Goal: Task Accomplishment & Management: Use online tool/utility

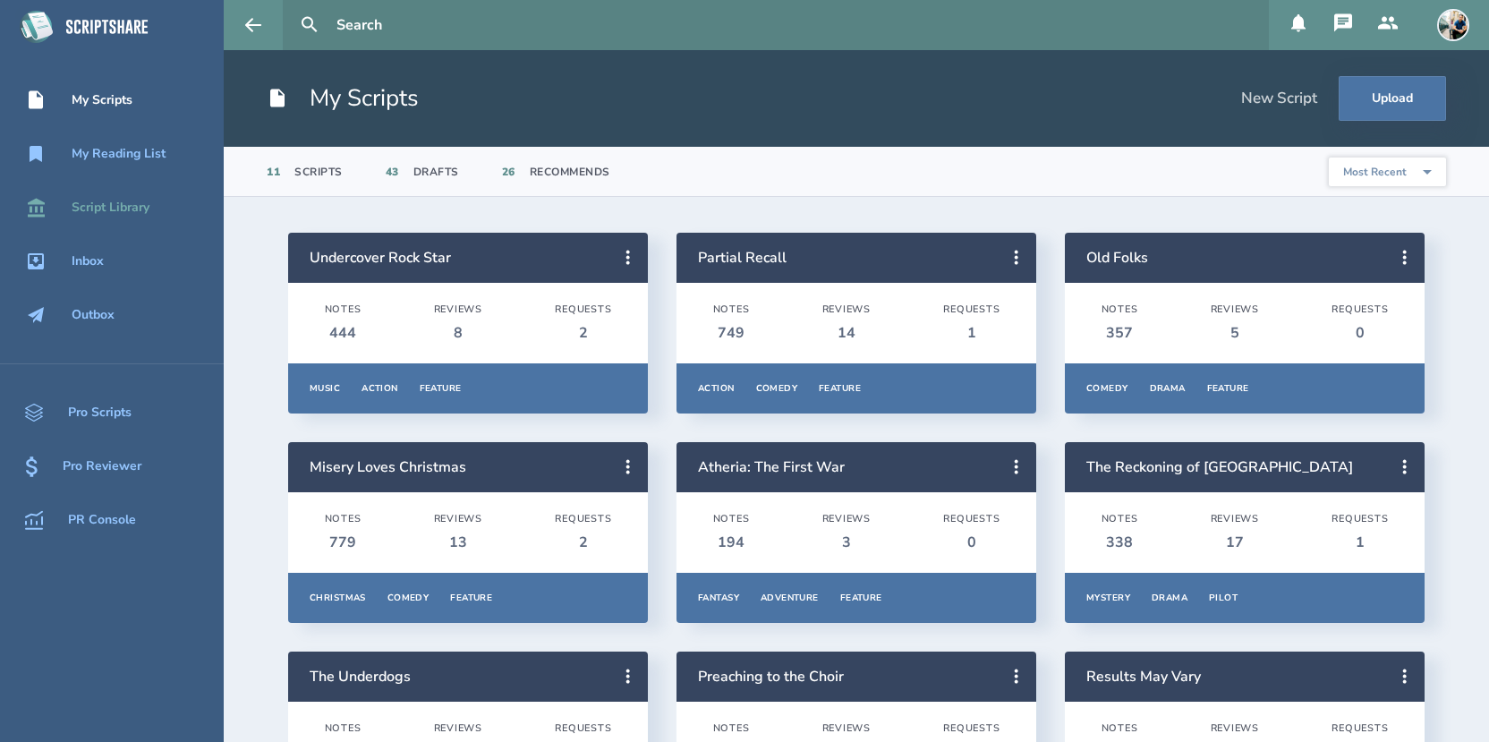
click at [135, 218] on link "Script Library" at bounding box center [112, 207] width 224 height 39
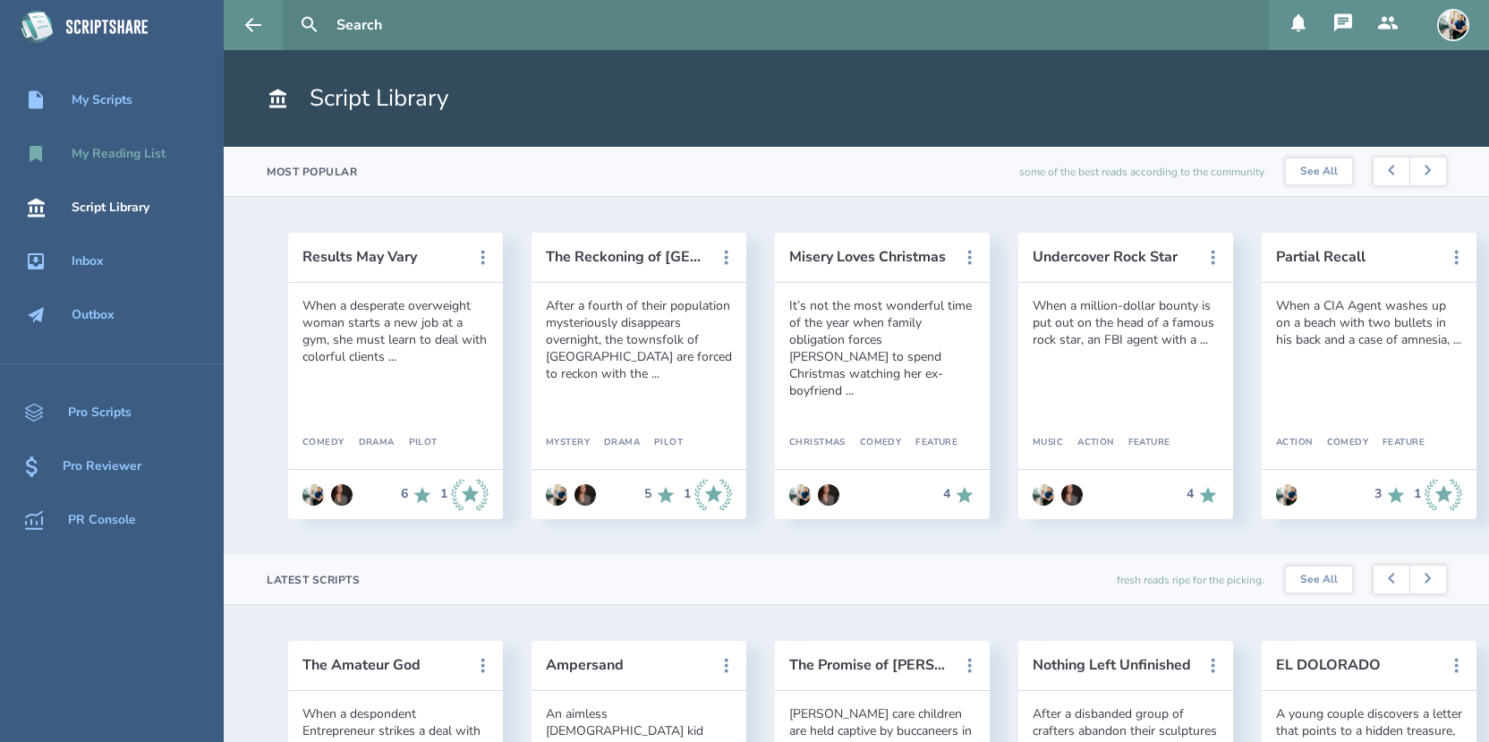
click at [123, 155] on div "My Reading List" at bounding box center [119, 154] width 94 height 14
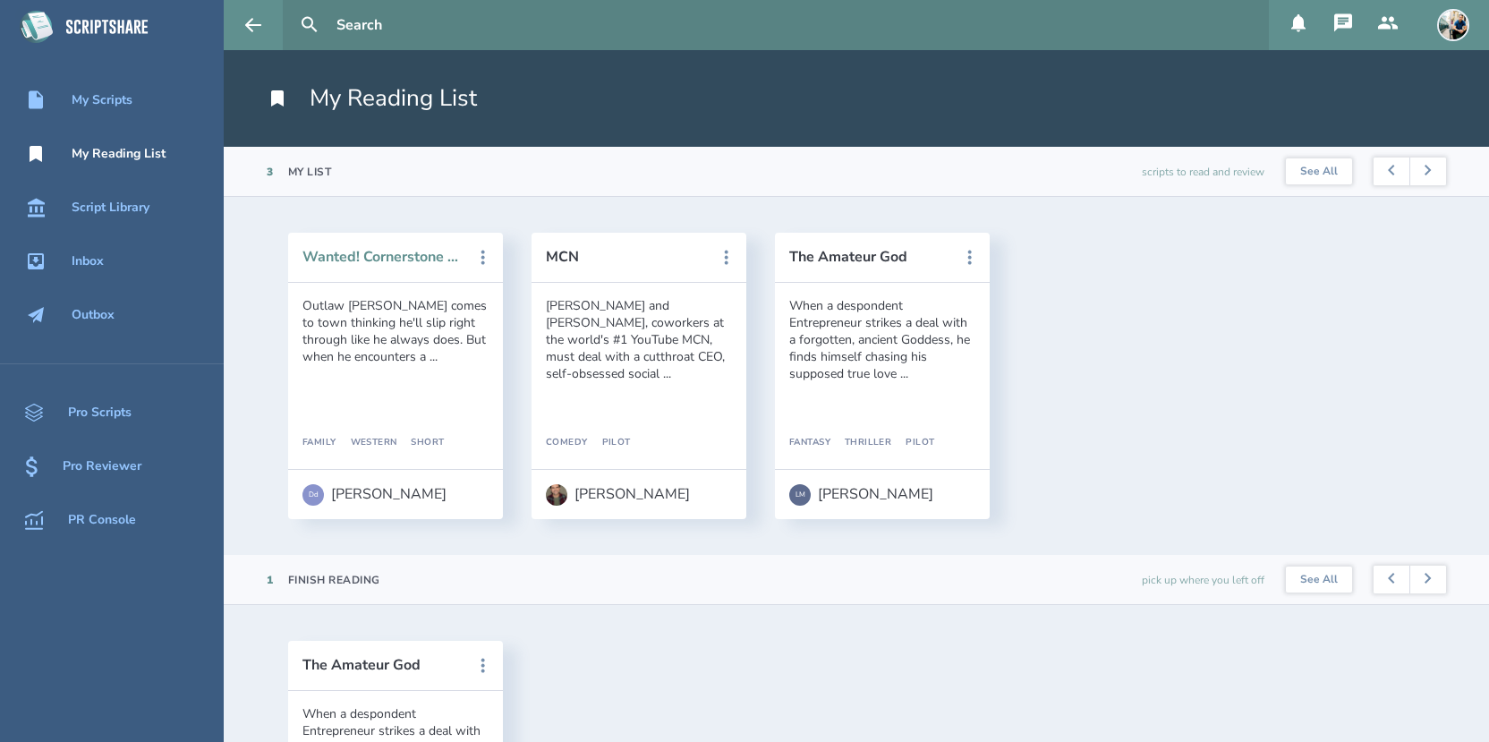
click at [370, 254] on button "Wanted! Cornerstone Kids Camp 2025" at bounding box center [383, 257] width 161 height 16
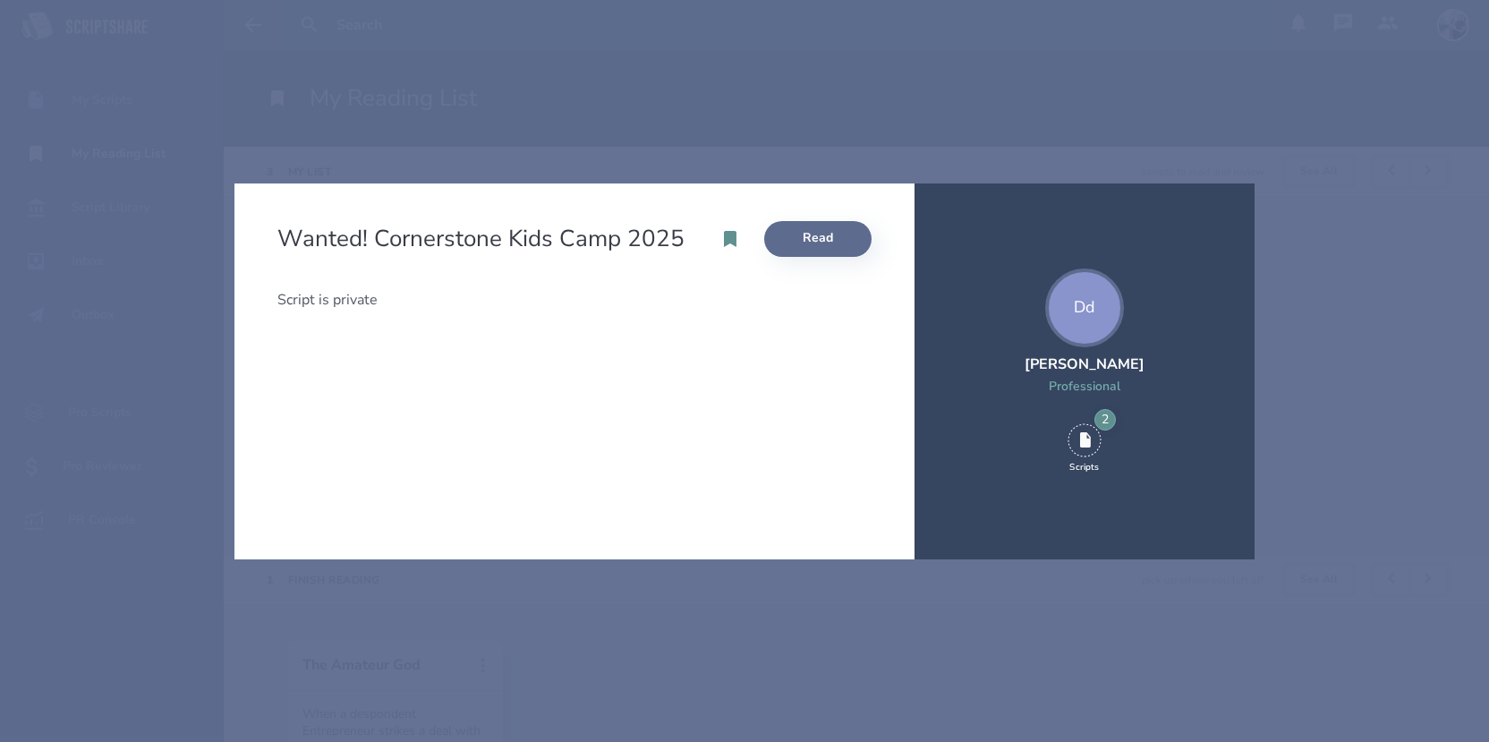
click at [803, 243] on link "Read" at bounding box center [817, 239] width 107 height 36
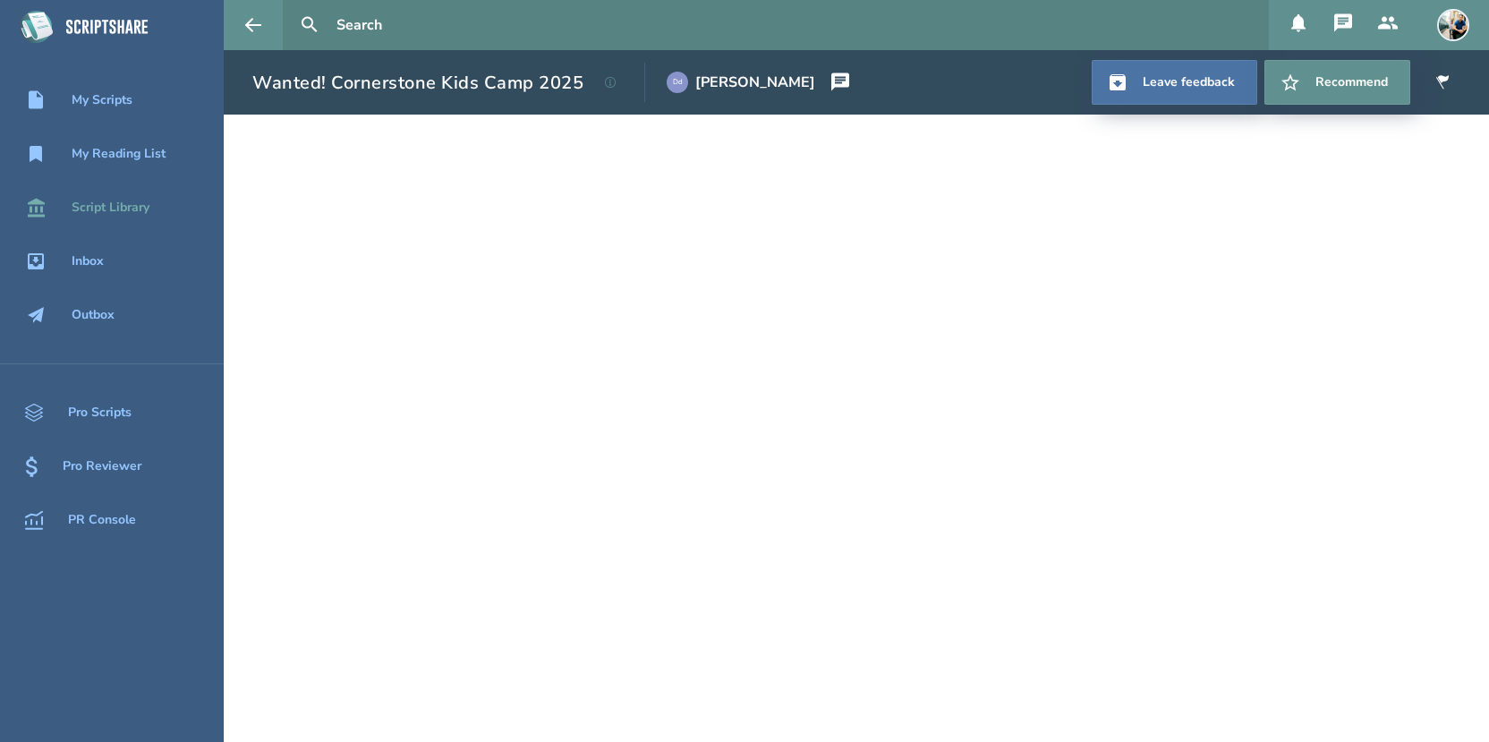
click at [152, 213] on div "Script Library" at bounding box center [112, 207] width 224 height 21
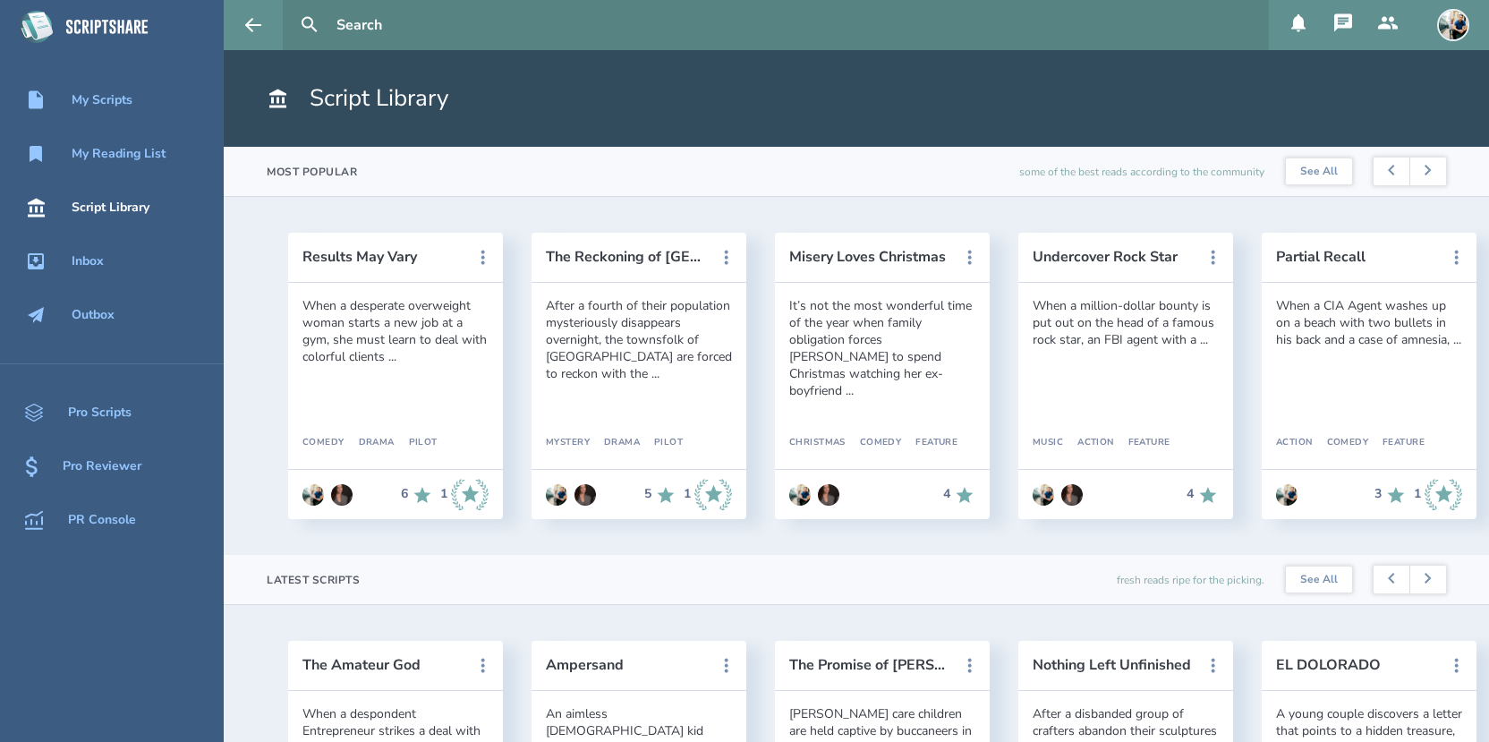
click at [1292, 28] on icon at bounding box center [1299, 23] width 14 height 18
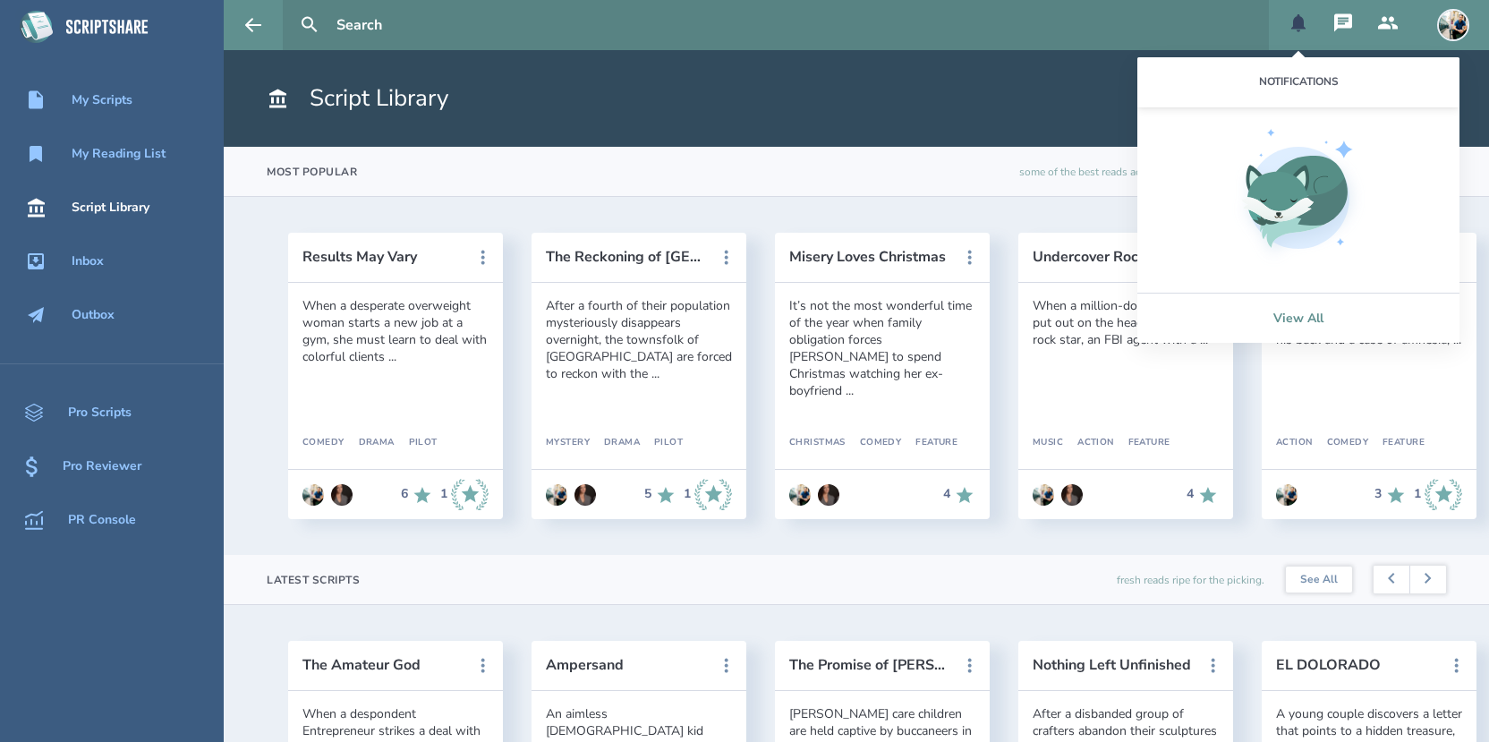
click at [1294, 311] on link "View All" at bounding box center [1299, 318] width 322 height 50
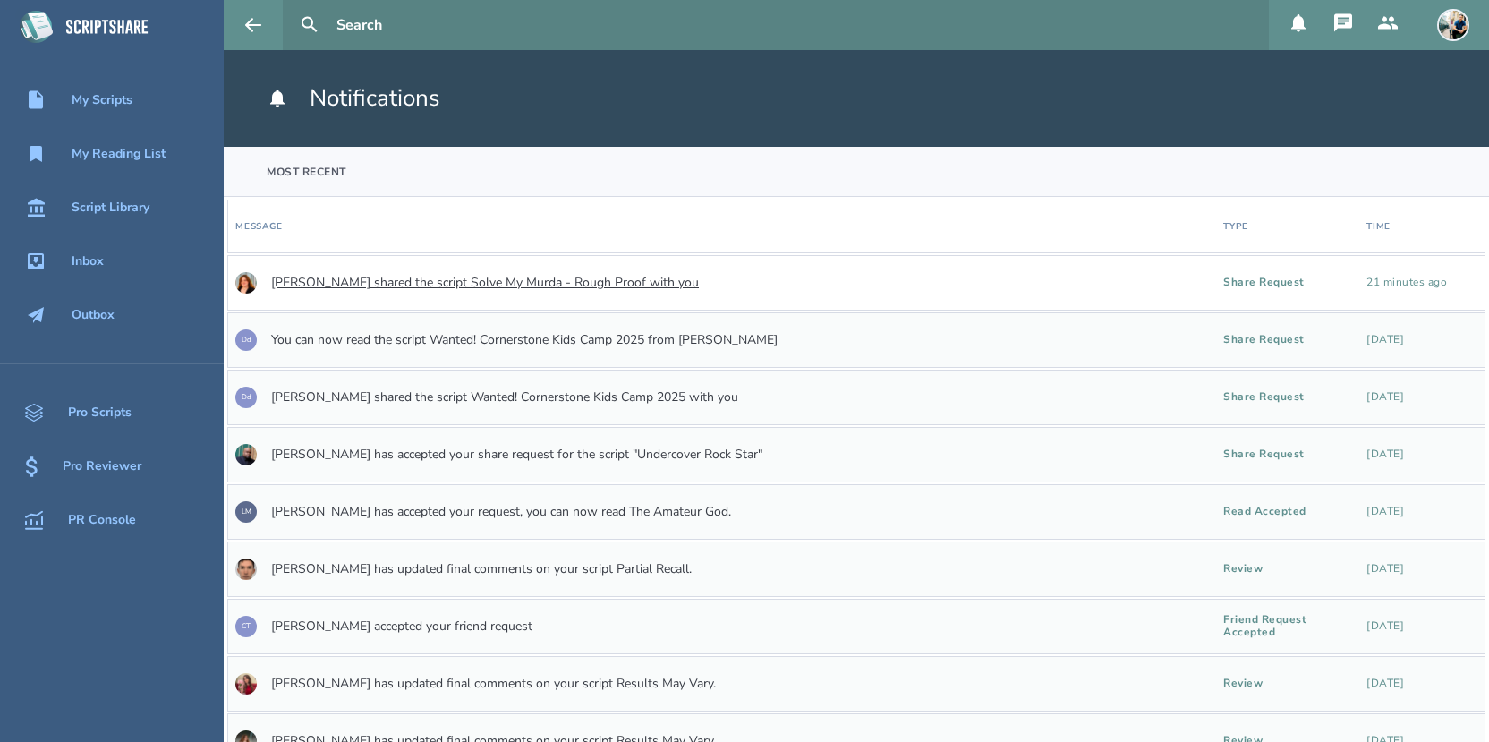
click at [468, 286] on link "[PERSON_NAME] shared the script Solve My Murda - Rough Proof with you" at bounding box center [485, 283] width 428 height 14
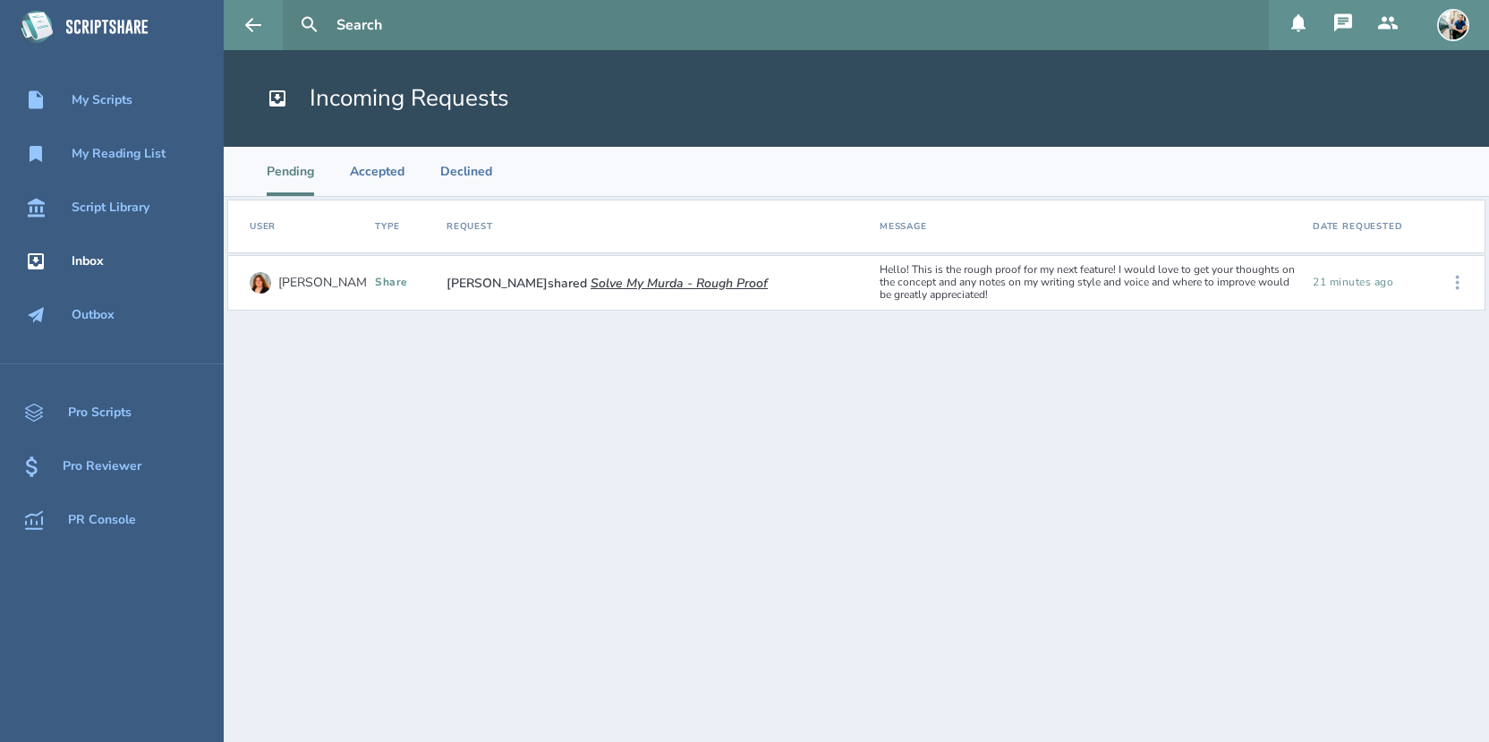
click at [1458, 283] on icon at bounding box center [1458, 283] width 4 height 14
click at [1378, 278] on div "Accept" at bounding box center [1401, 282] width 109 height 39
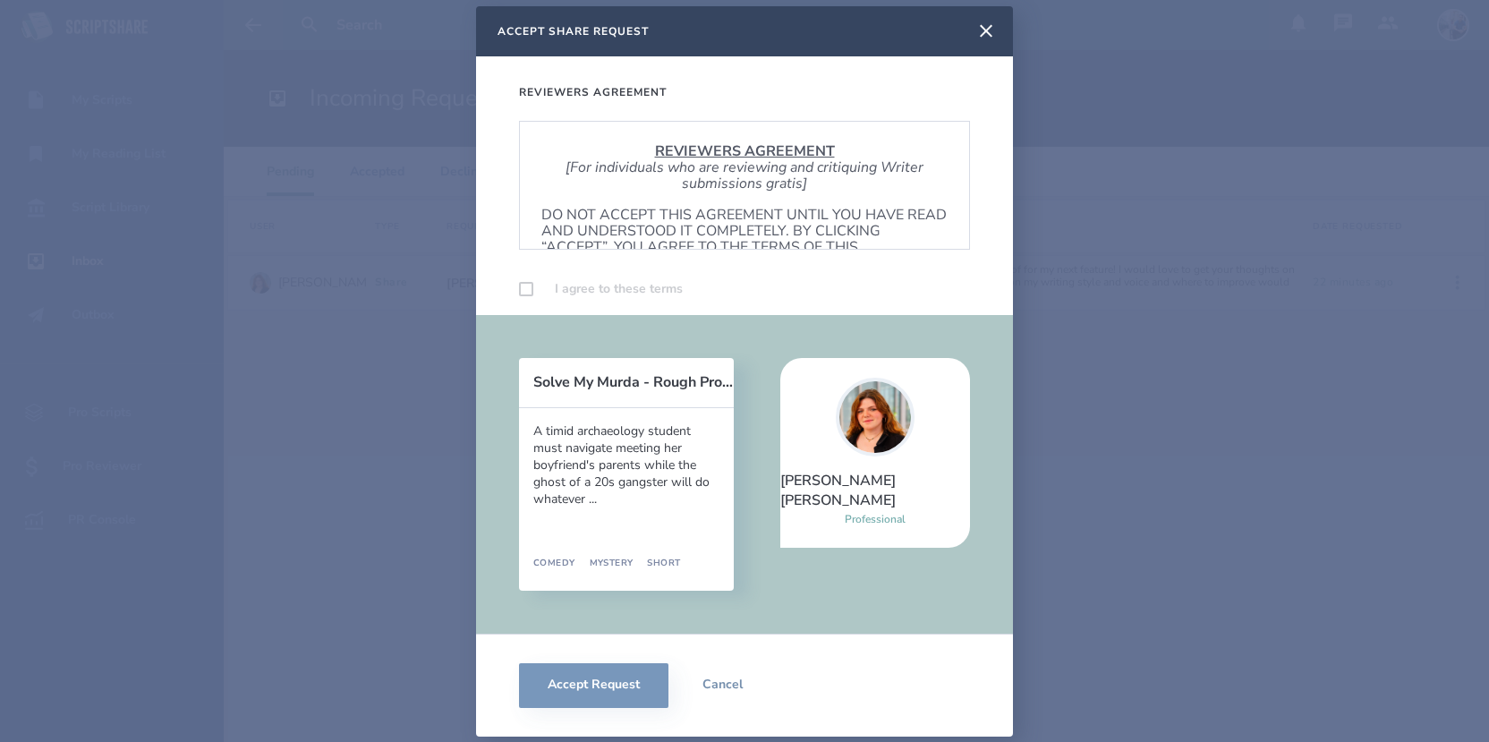
scroll to position [1084, 0]
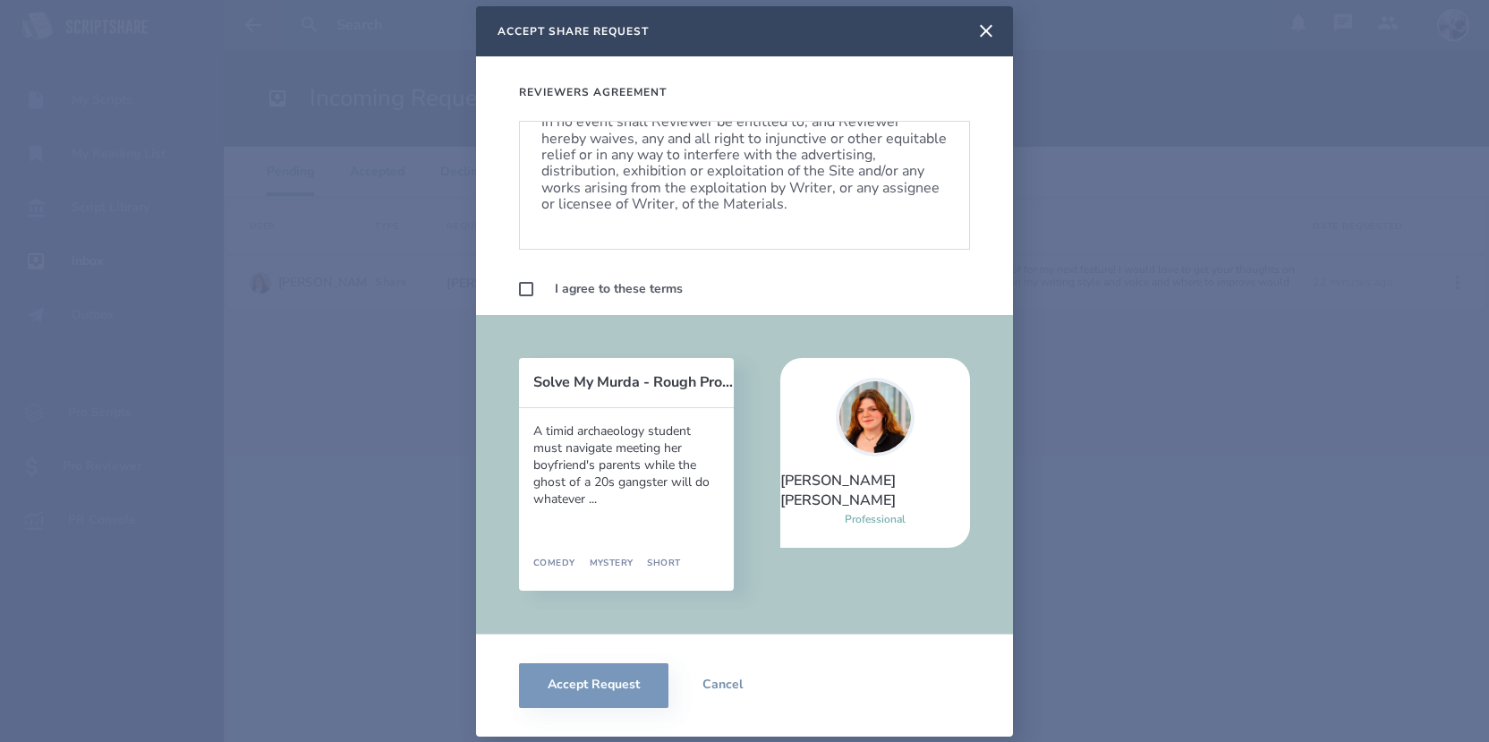
click at [516, 298] on div "Reviewers Agreement REVIEWERS AGREEMENT [For individuals who are reviewing and …" at bounding box center [744, 192] width 537 height 273
click at [528, 288] on label at bounding box center [526, 289] width 14 height 14
checkbox input "true"
click at [590, 680] on button "Accept Request" at bounding box center [593, 685] width 149 height 45
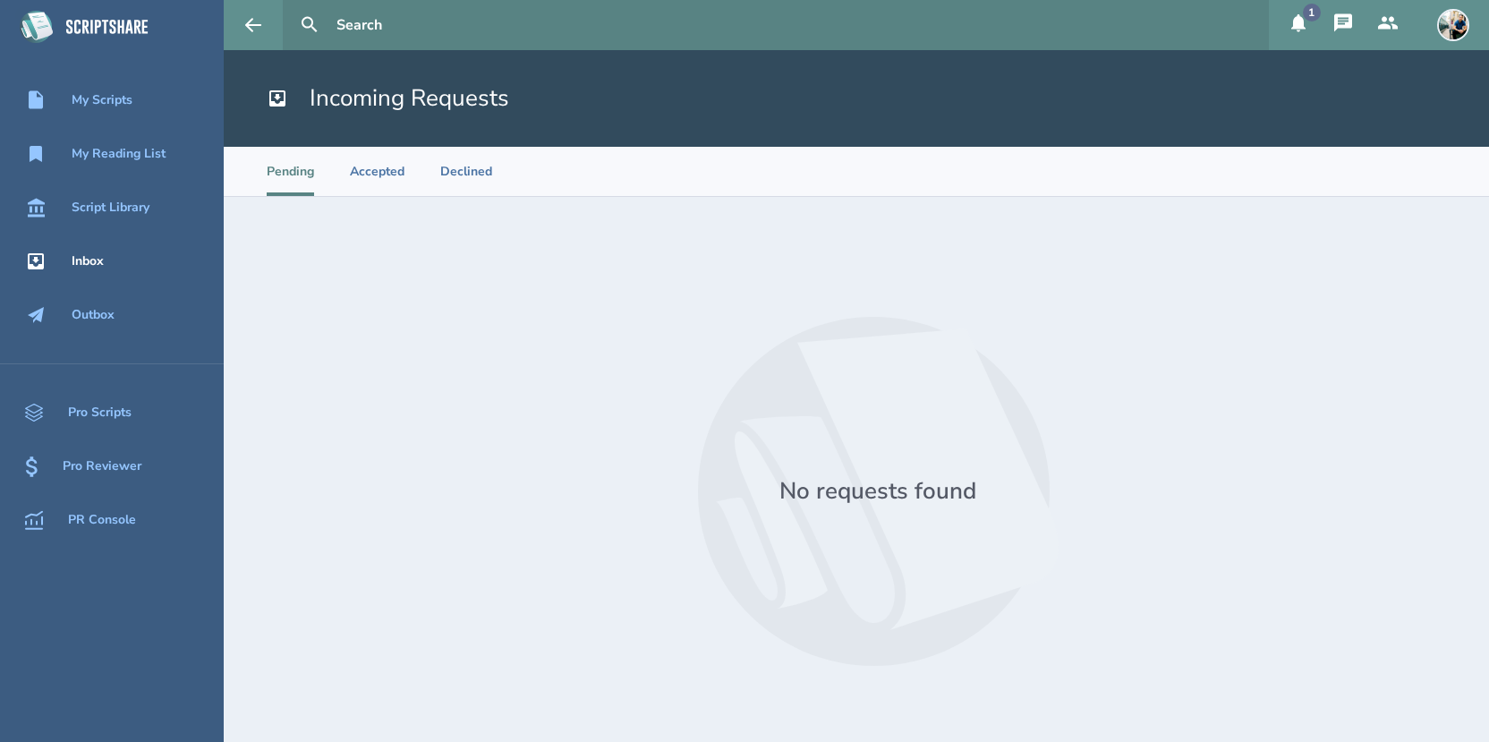
click at [1304, 29] on icon at bounding box center [1299, 23] width 14 height 18
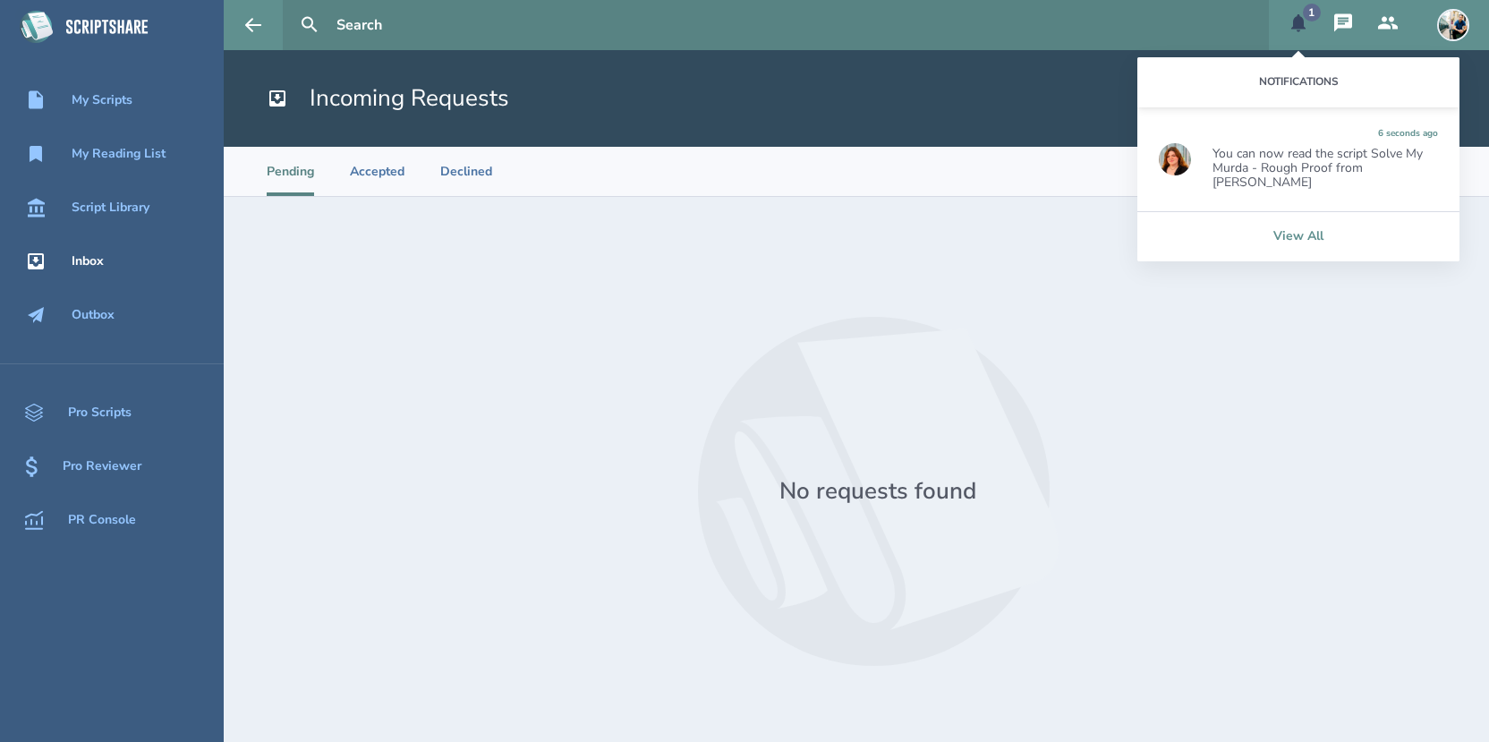
click at [1283, 215] on link "View All" at bounding box center [1299, 236] width 322 height 50
select select "20"
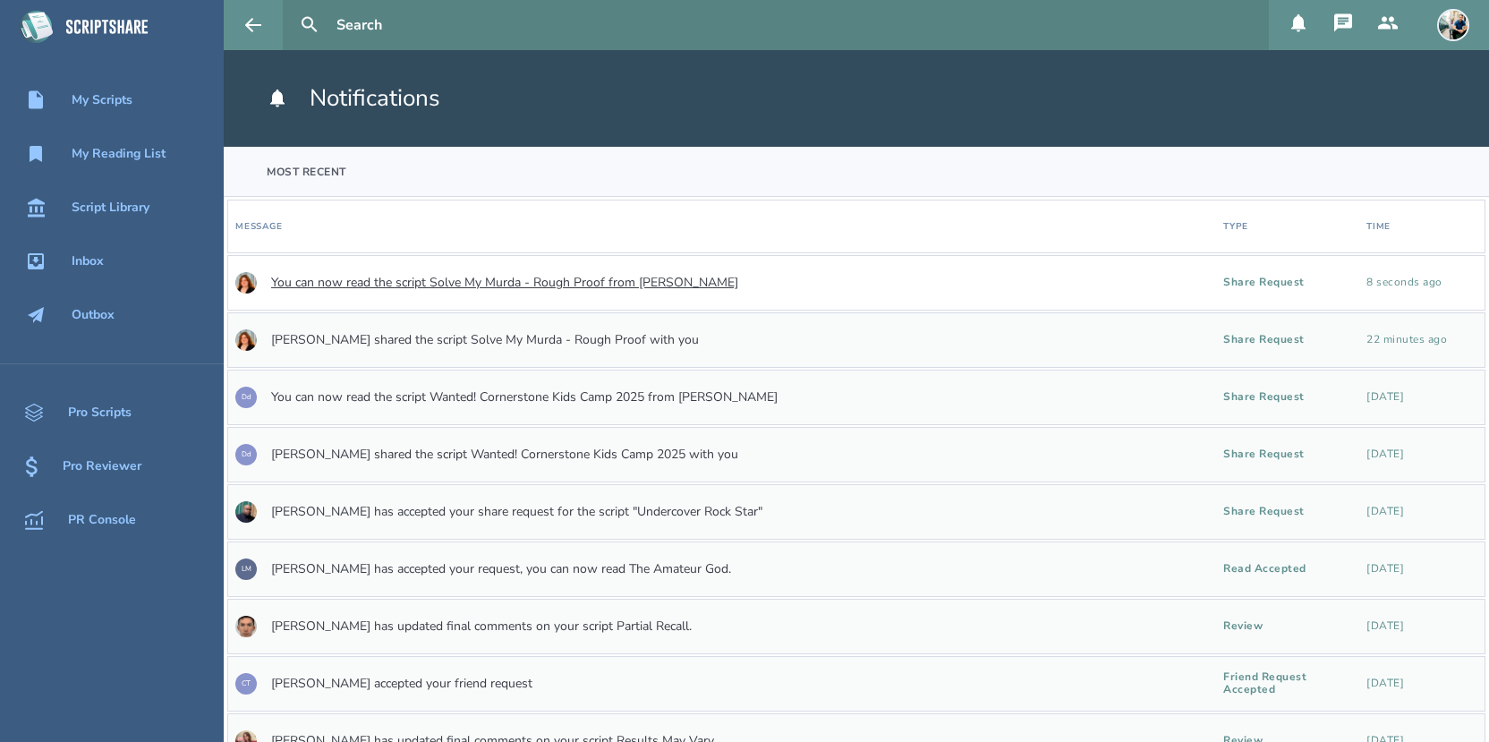
click at [558, 279] on link "You can now read the script Solve My Murda - Rough Proof from [PERSON_NAME]" at bounding box center [504, 283] width 467 height 14
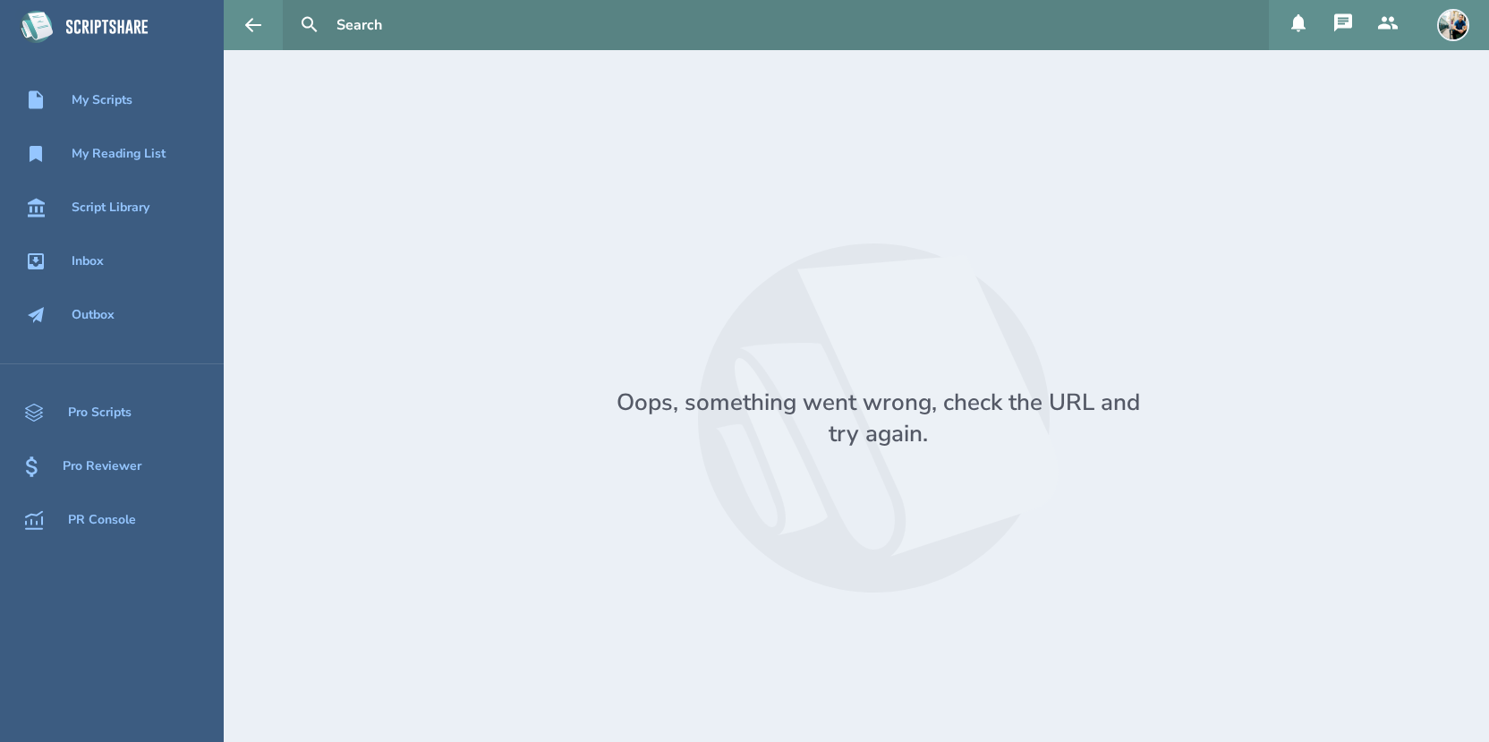
click at [1294, 34] on button at bounding box center [1298, 25] width 45 height 50
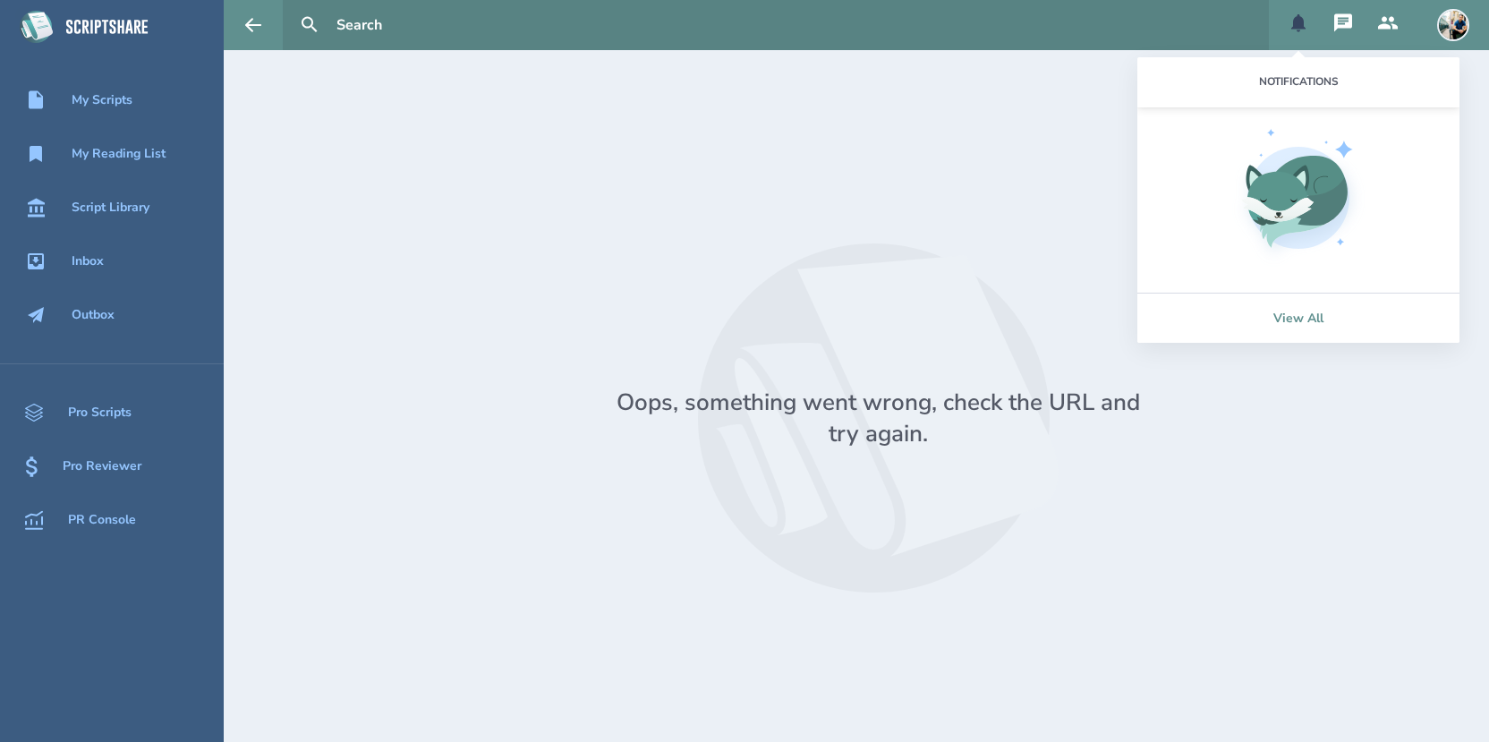
click at [1298, 317] on link "View All" at bounding box center [1299, 318] width 322 height 50
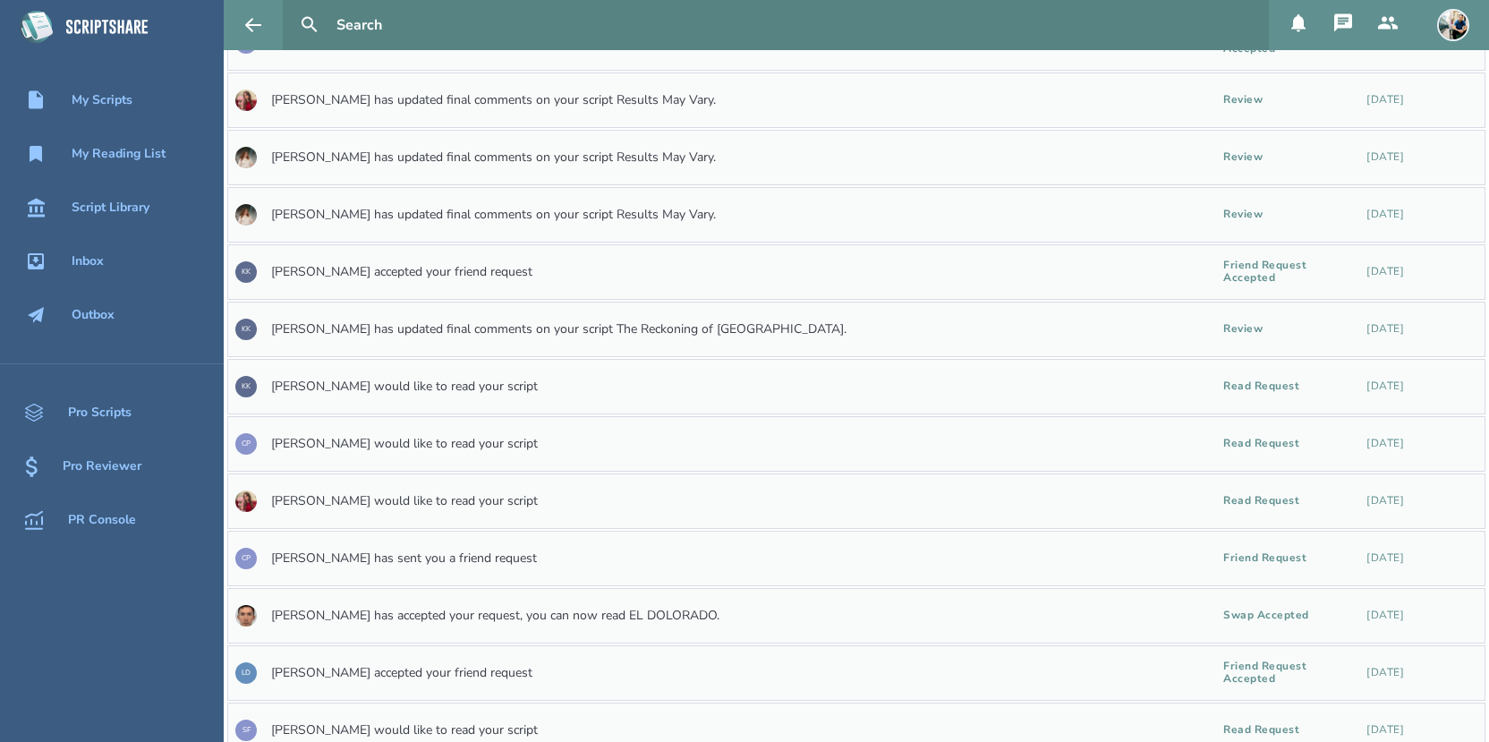
scroll to position [660, 0]
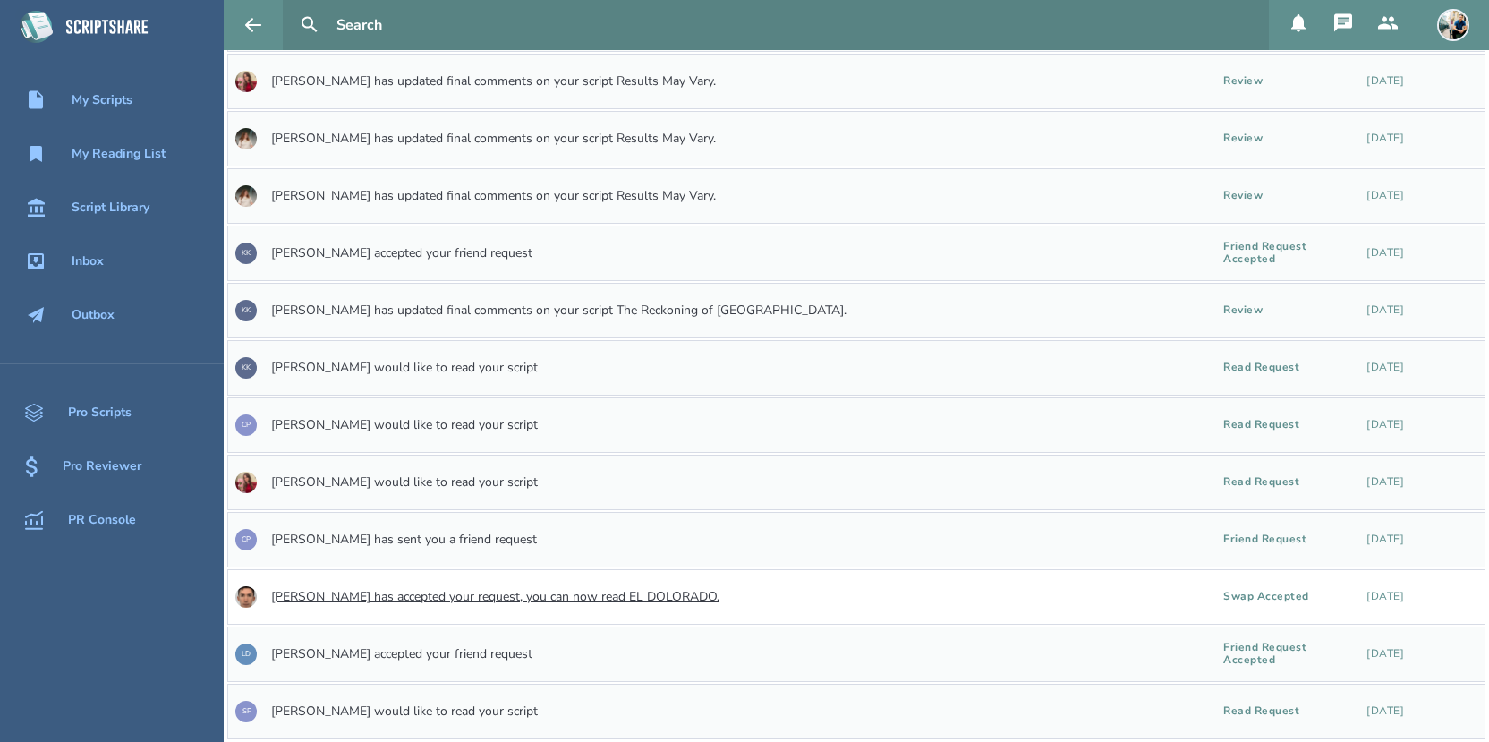
click at [549, 590] on link "[PERSON_NAME] has accepted your request, you can now read EL DOLORADO." at bounding box center [495, 597] width 448 height 14
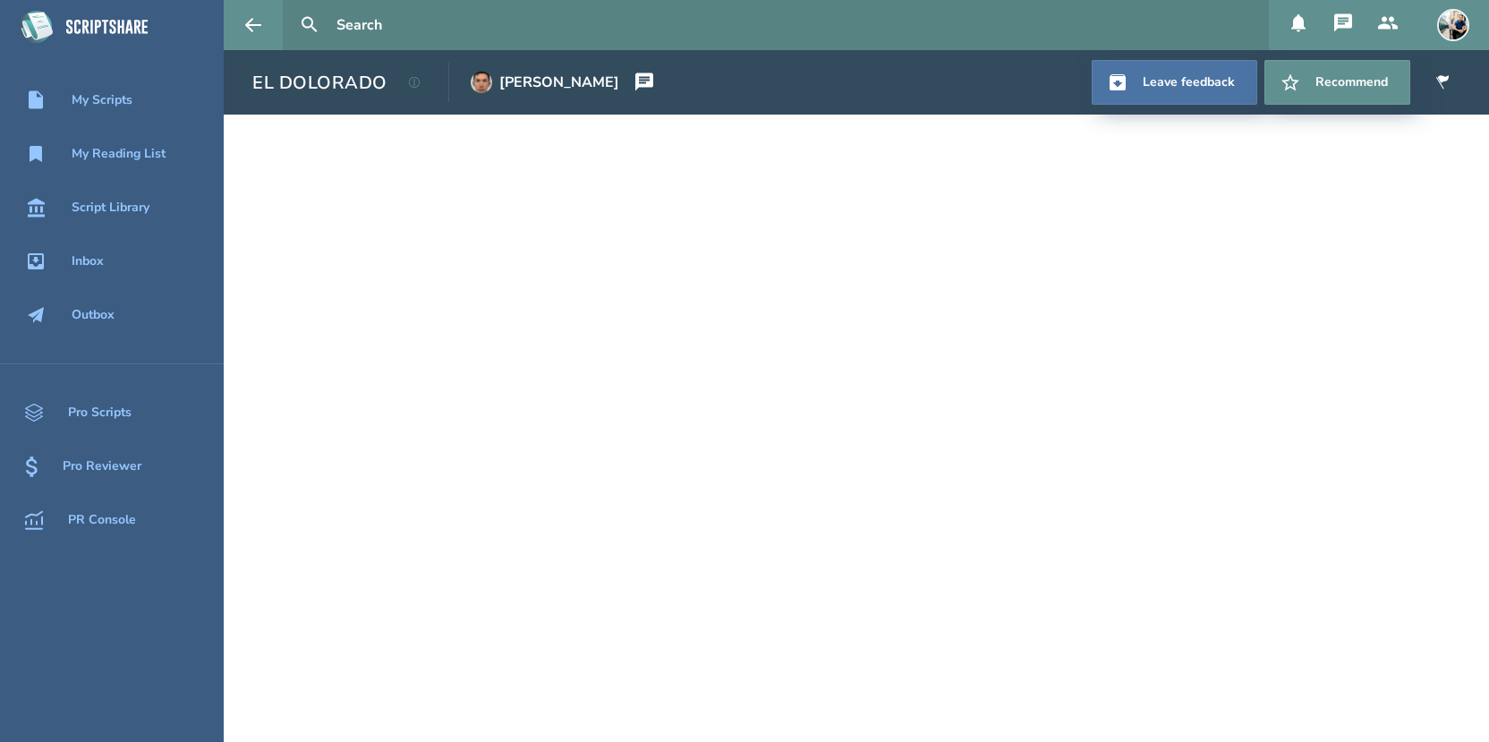
click at [1292, 23] on icon at bounding box center [1298, 23] width 21 height 21
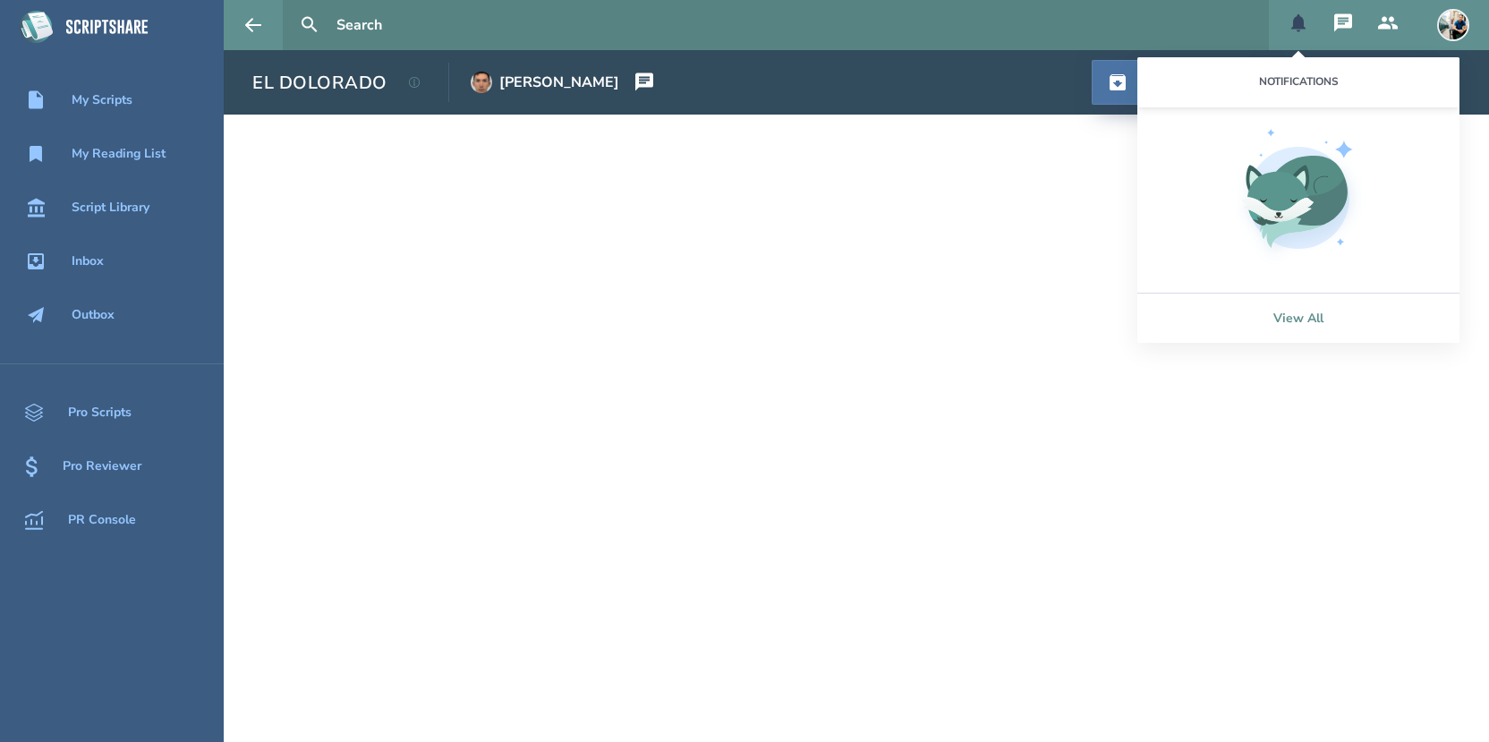
click at [1322, 323] on link "View All" at bounding box center [1299, 318] width 322 height 50
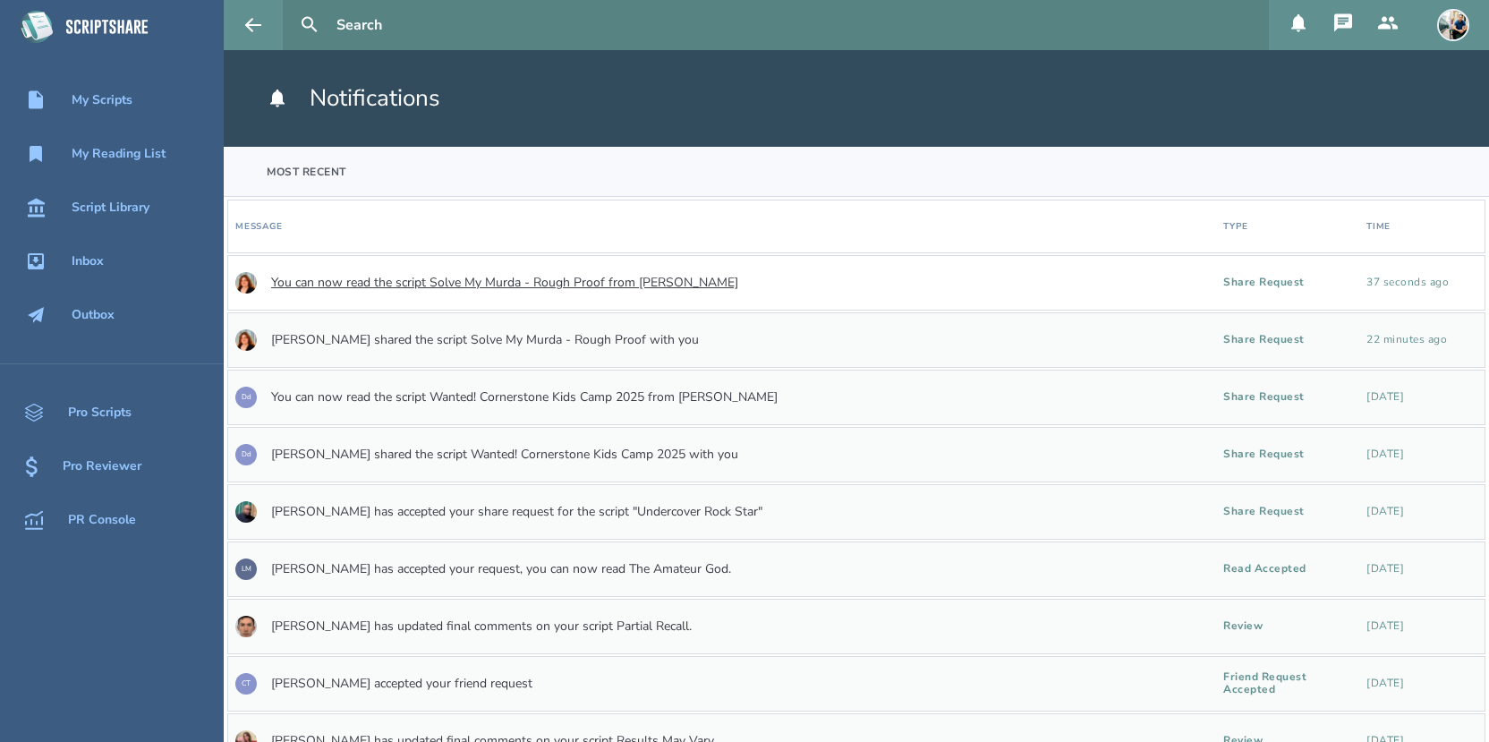
click at [467, 277] on link "You can now read the script Solve My Murda - Rough Proof from [PERSON_NAME]" at bounding box center [504, 283] width 467 height 14
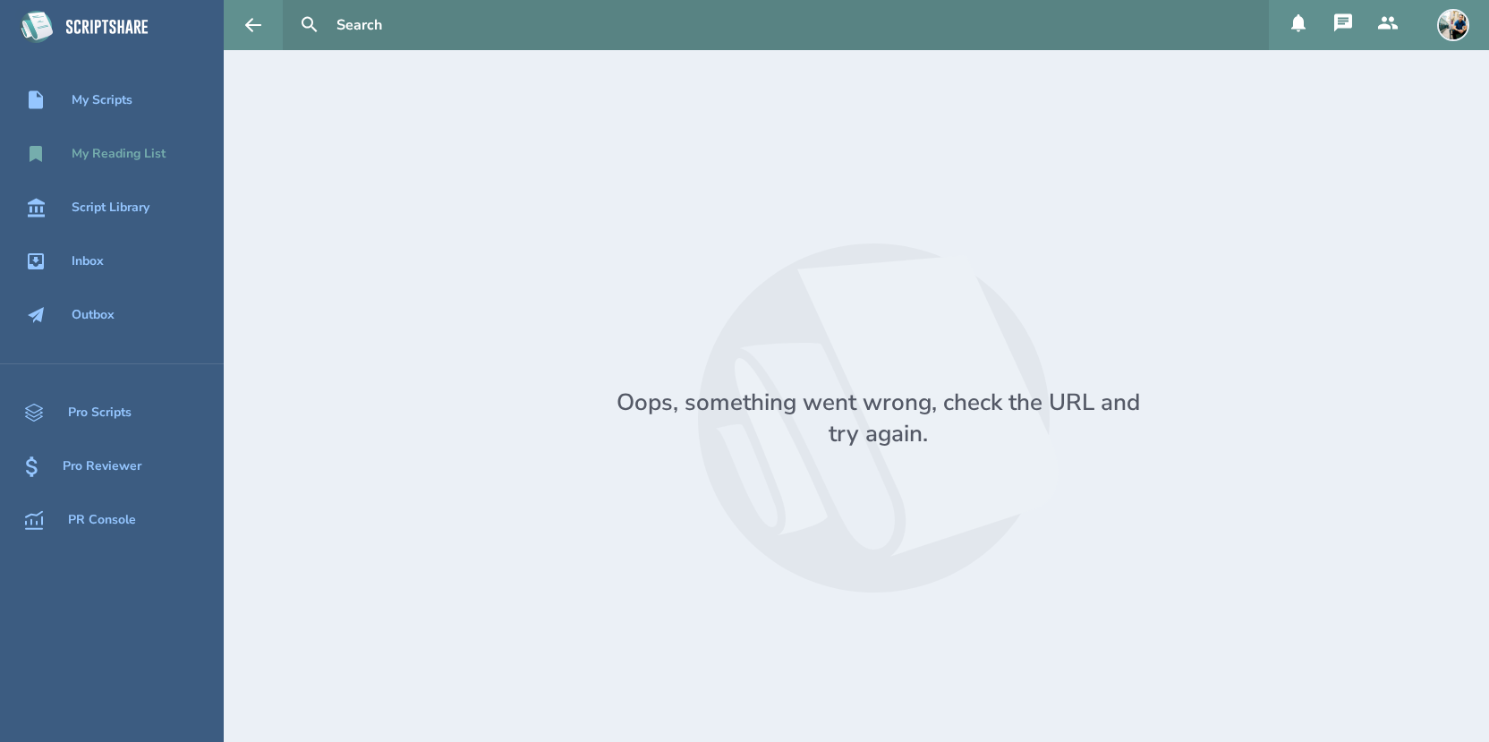
click at [120, 158] on div "My Reading List" at bounding box center [119, 154] width 94 height 14
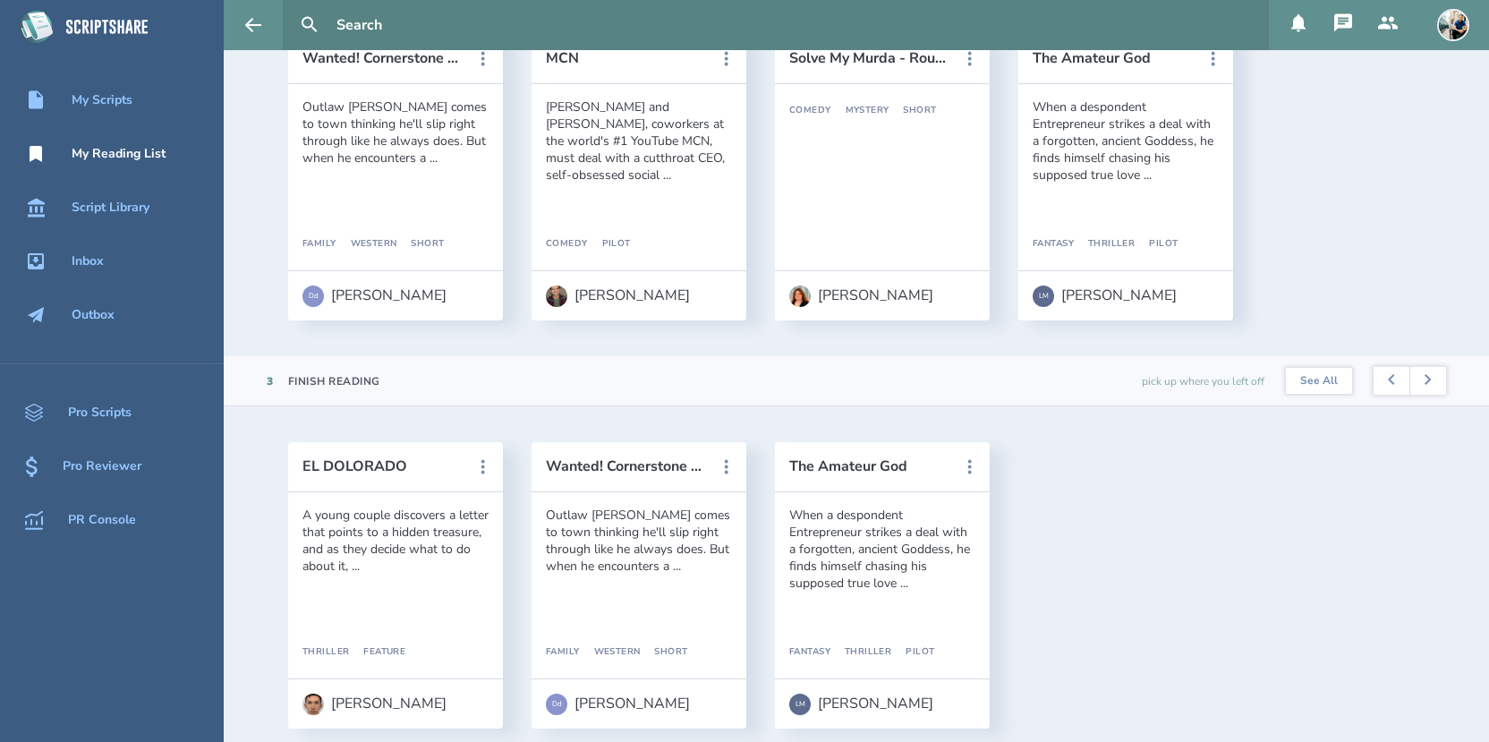
scroll to position [216, 0]
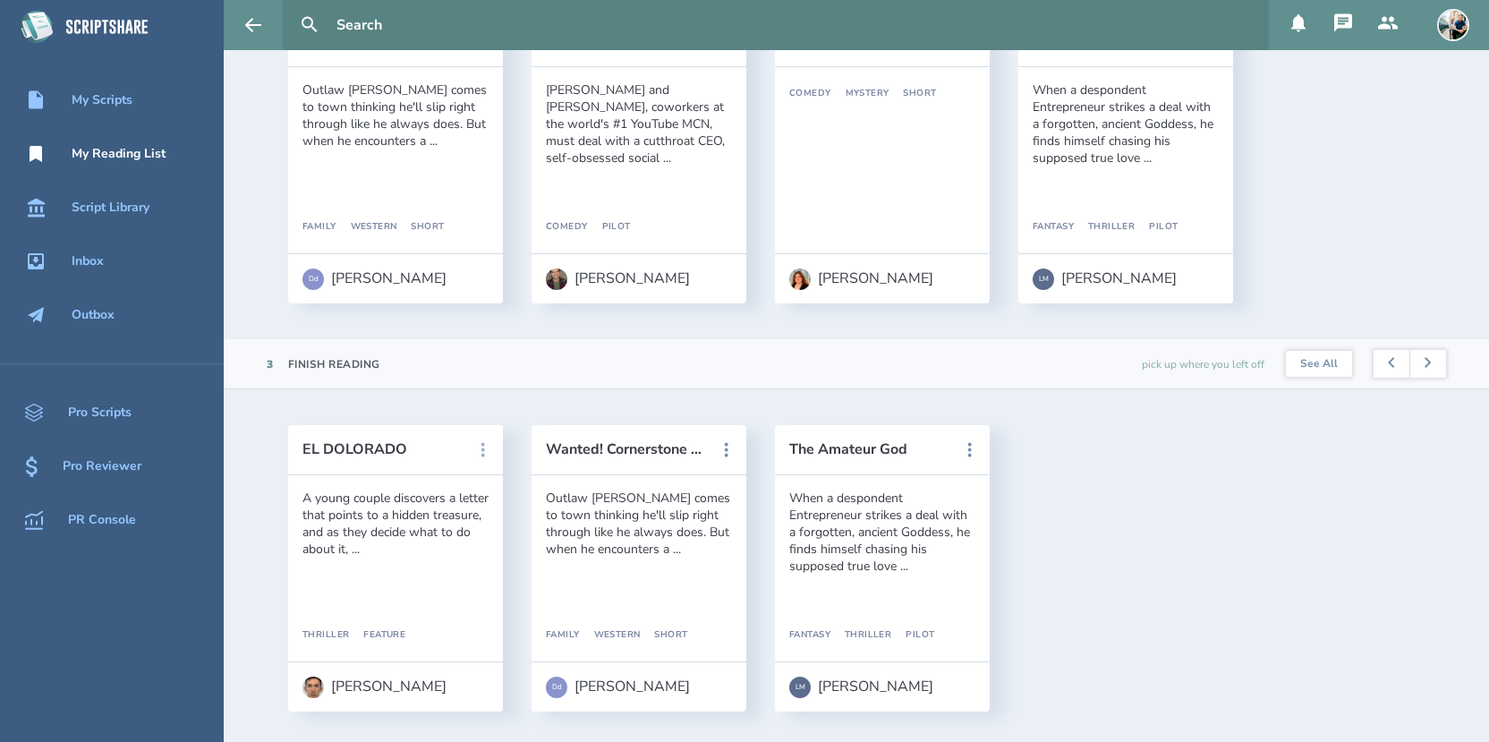
click at [484, 443] on icon at bounding box center [483, 449] width 21 height 21
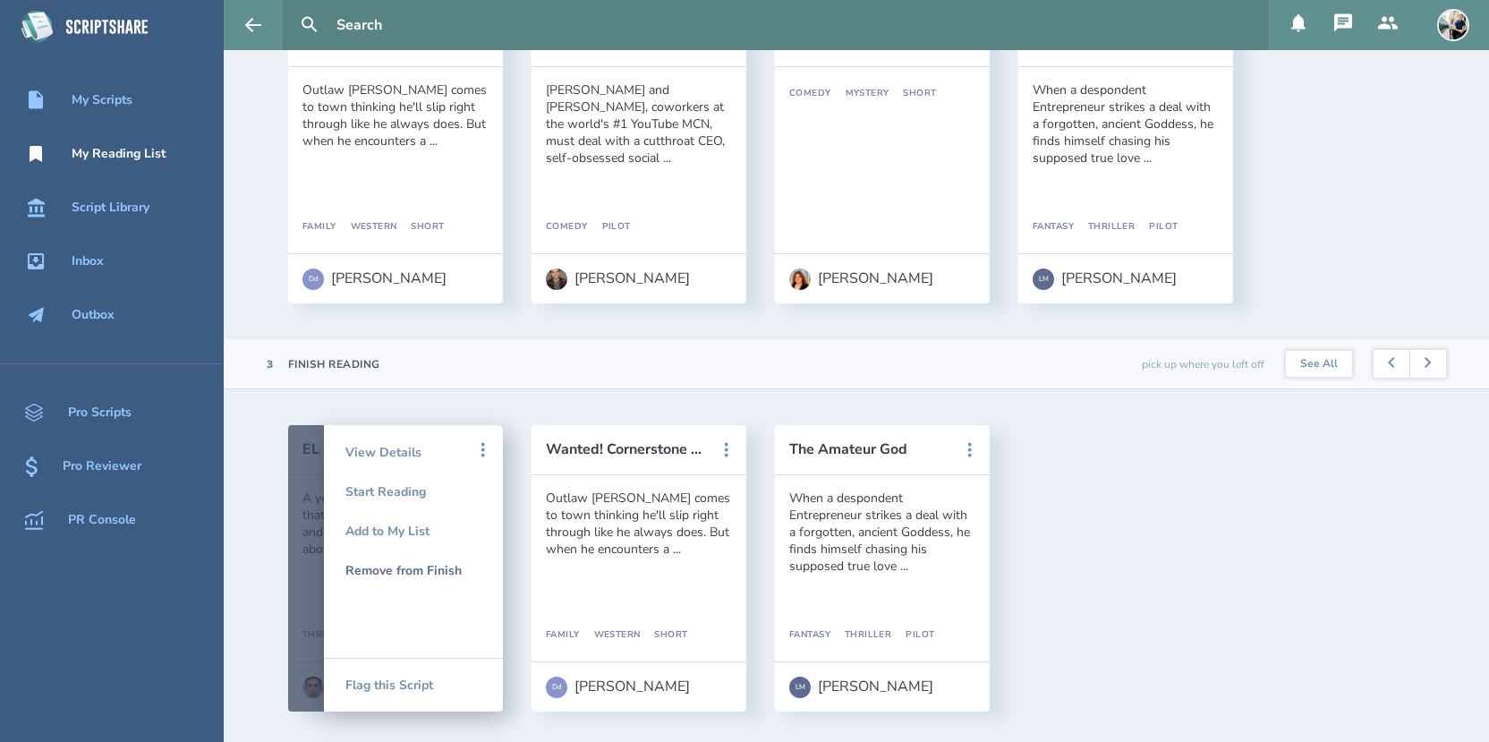
click at [423, 562] on div "Remove from Finish" at bounding box center [413, 569] width 136 height 39
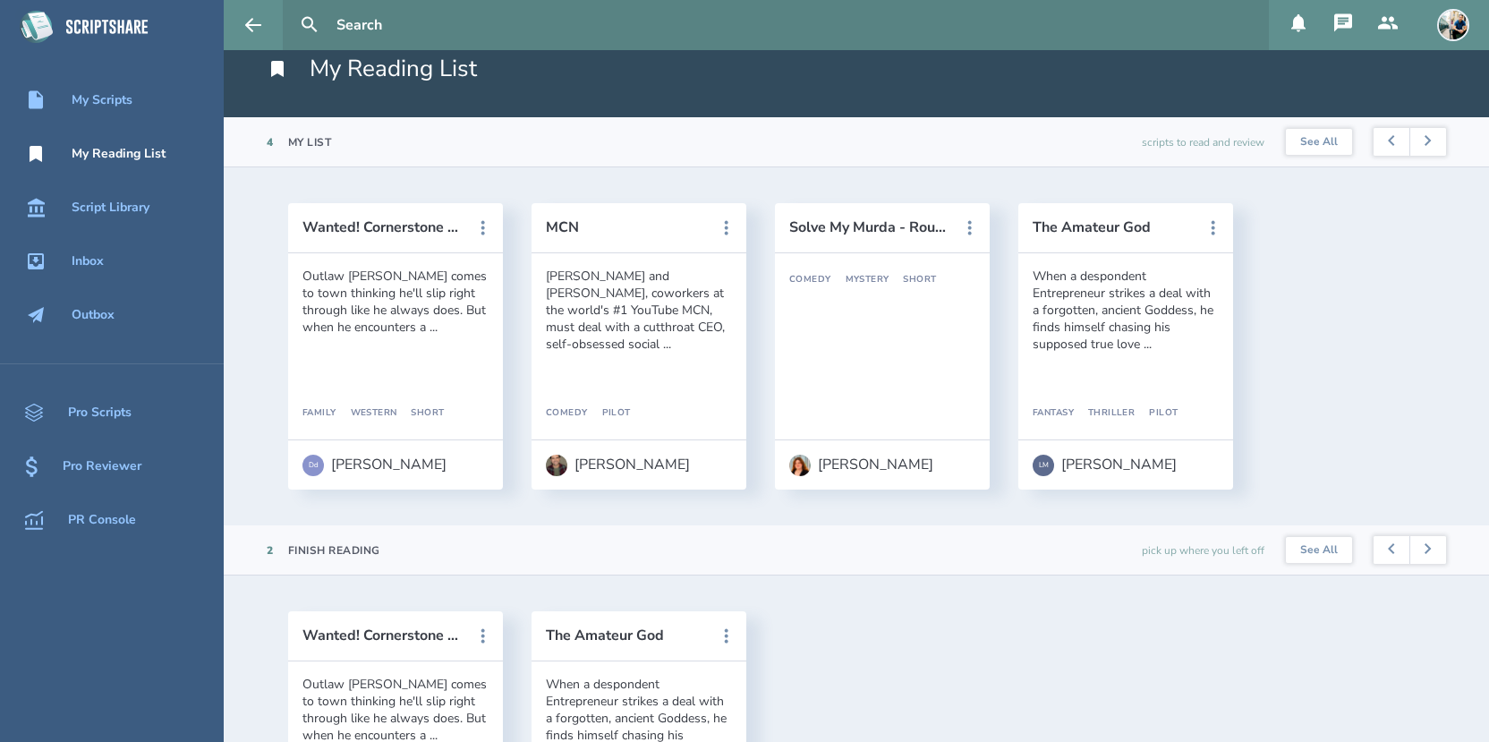
scroll to position [29, 0]
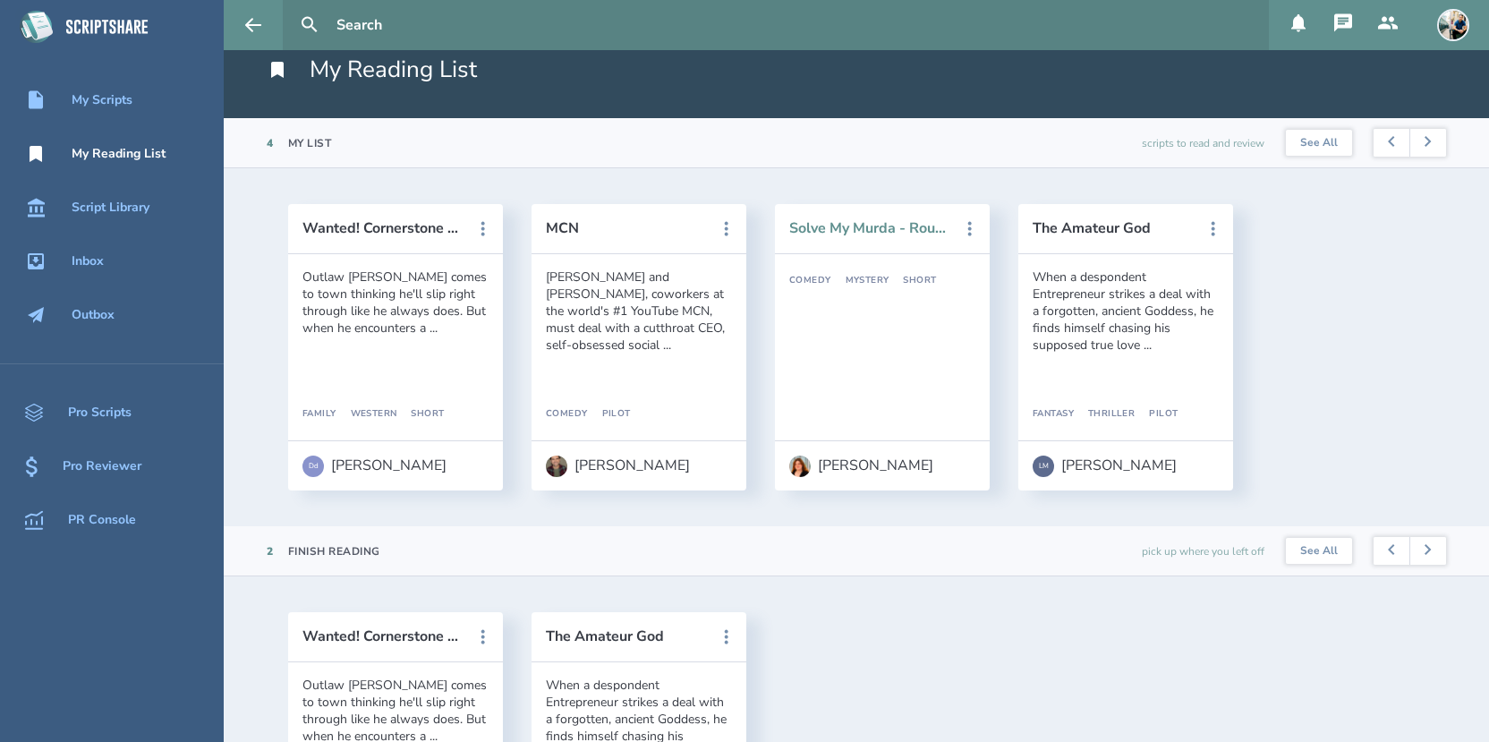
click at [835, 235] on button "Solve My Murda - Rough Proof" at bounding box center [869, 228] width 161 height 16
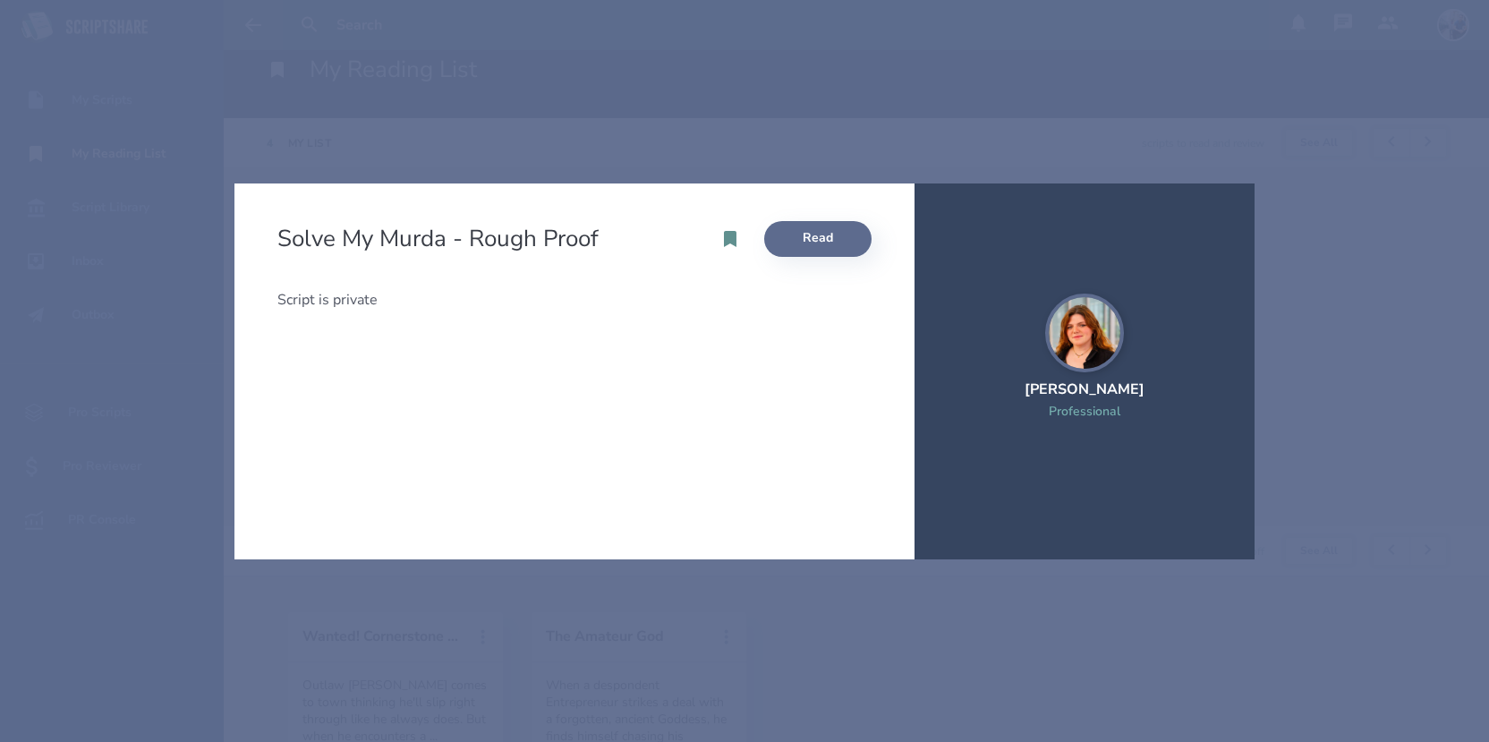
click at [814, 246] on link "Read" at bounding box center [817, 239] width 107 height 36
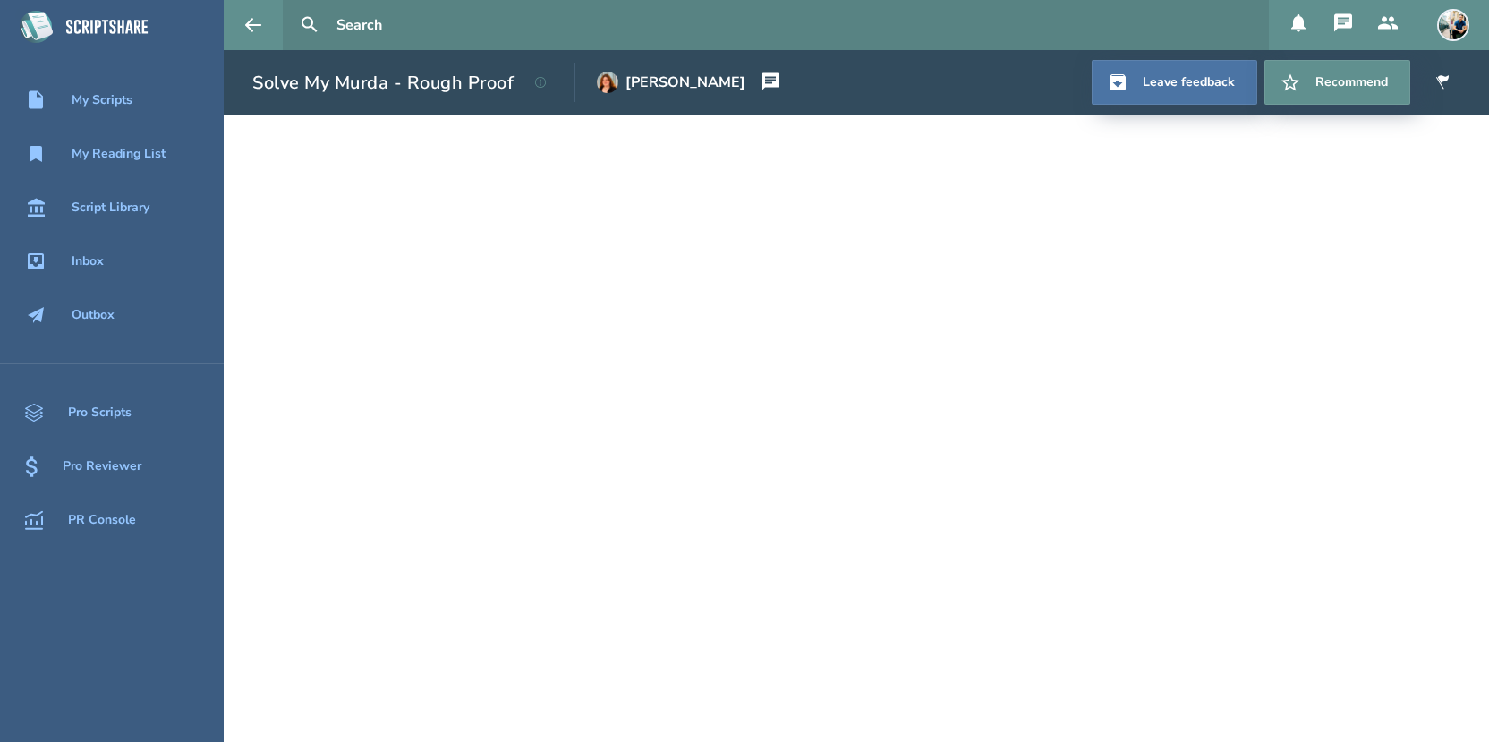
click at [762, 85] on icon at bounding box center [771, 82] width 18 height 18
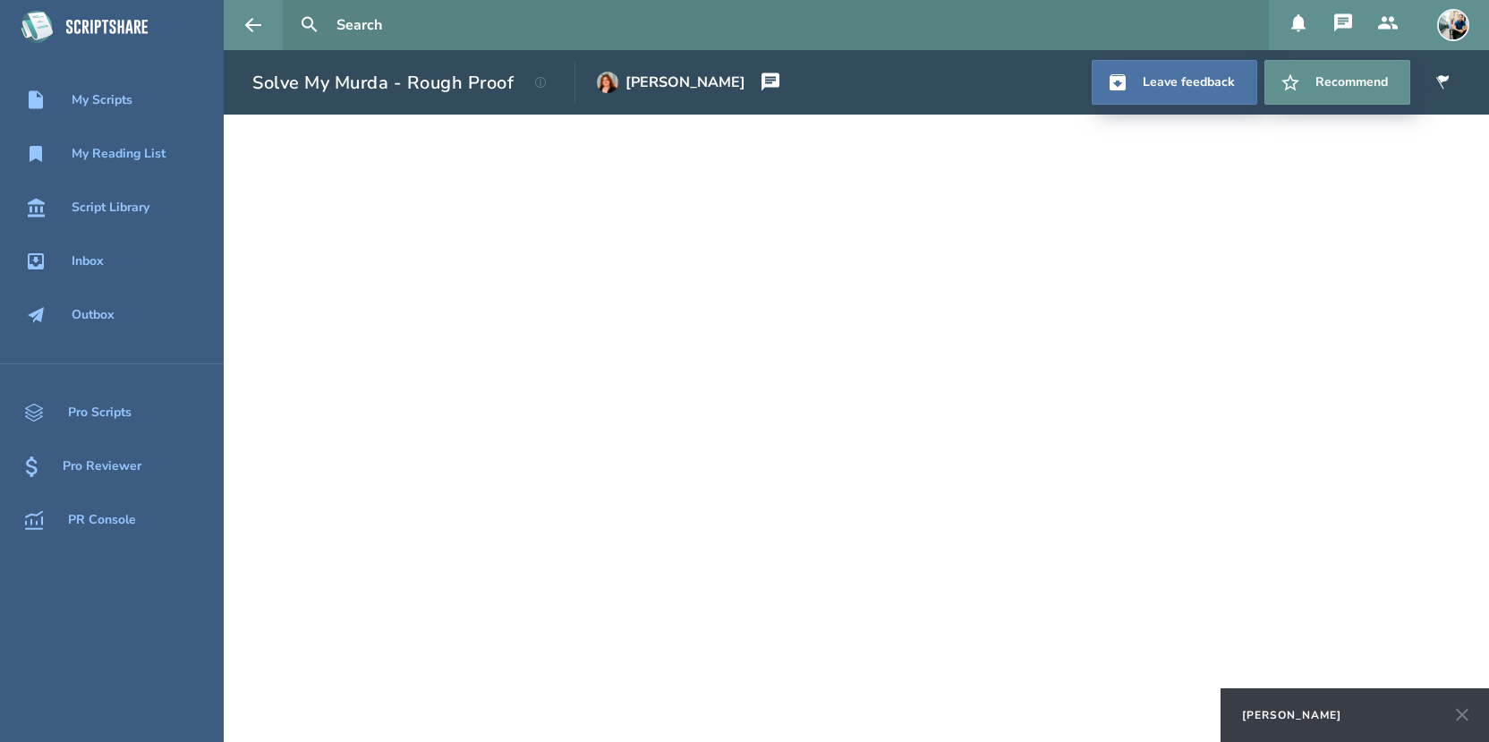
click at [1291, 713] on div "[PERSON_NAME]" at bounding box center [1291, 715] width 99 height 14
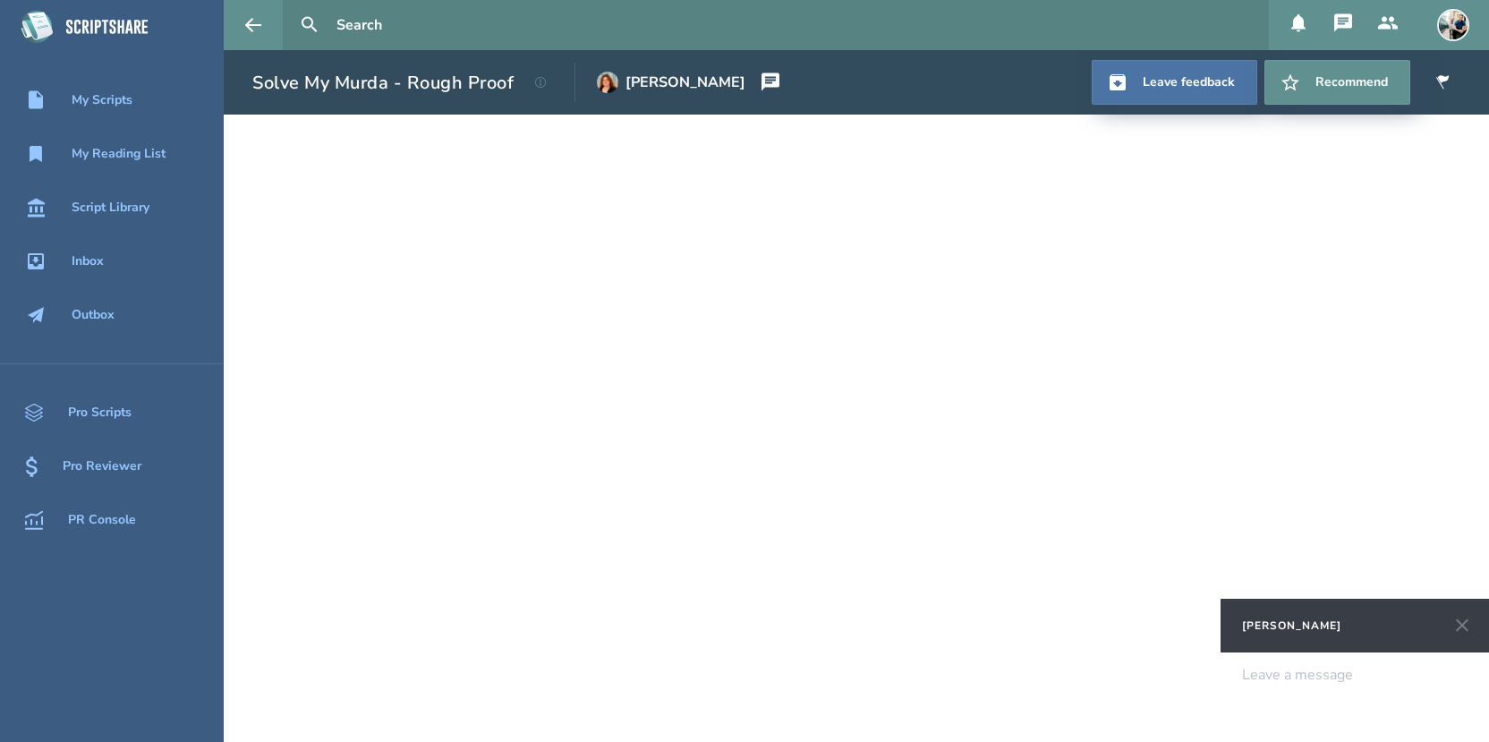
click at [1264, 679] on div at bounding box center [1355, 675] width 225 height 16
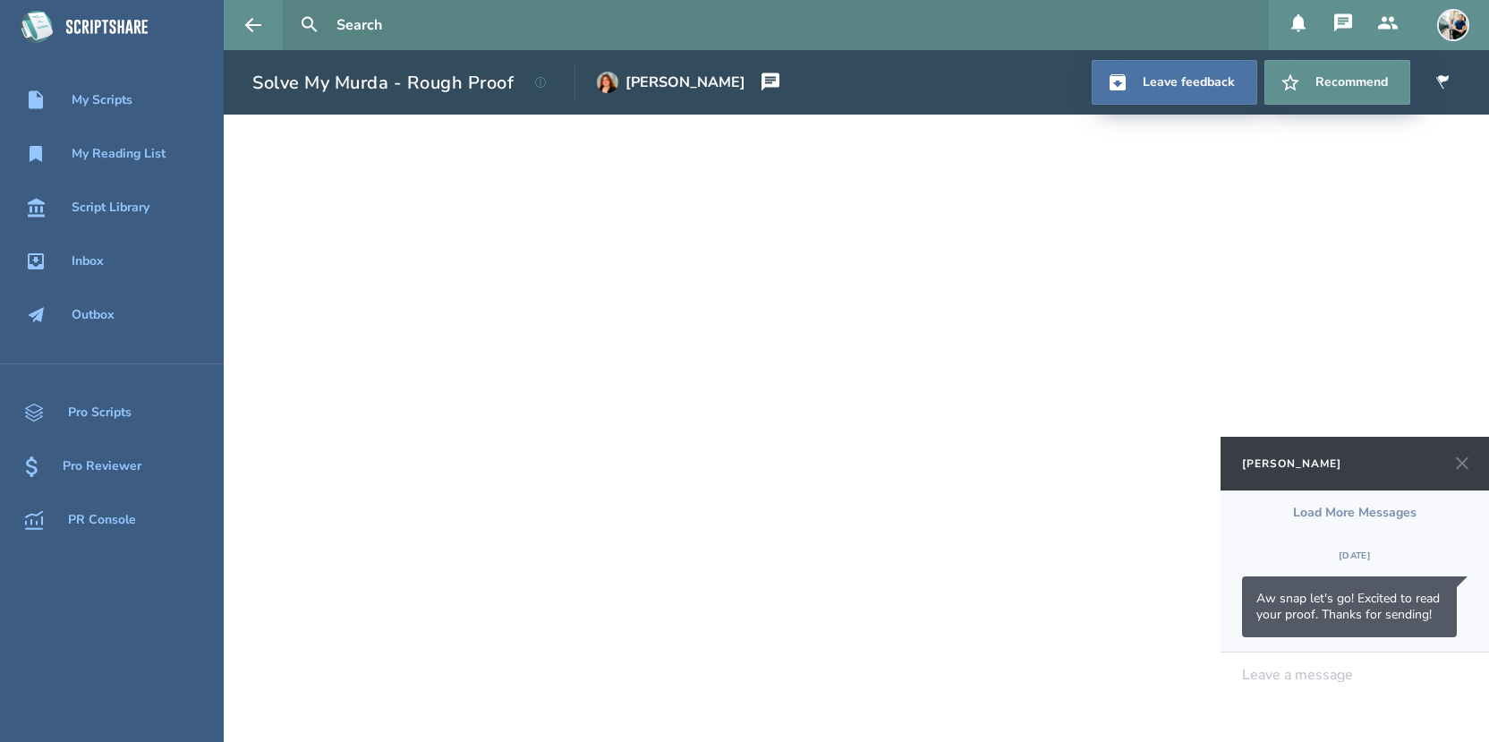
click at [1464, 462] on icon at bounding box center [1462, 463] width 21 height 21
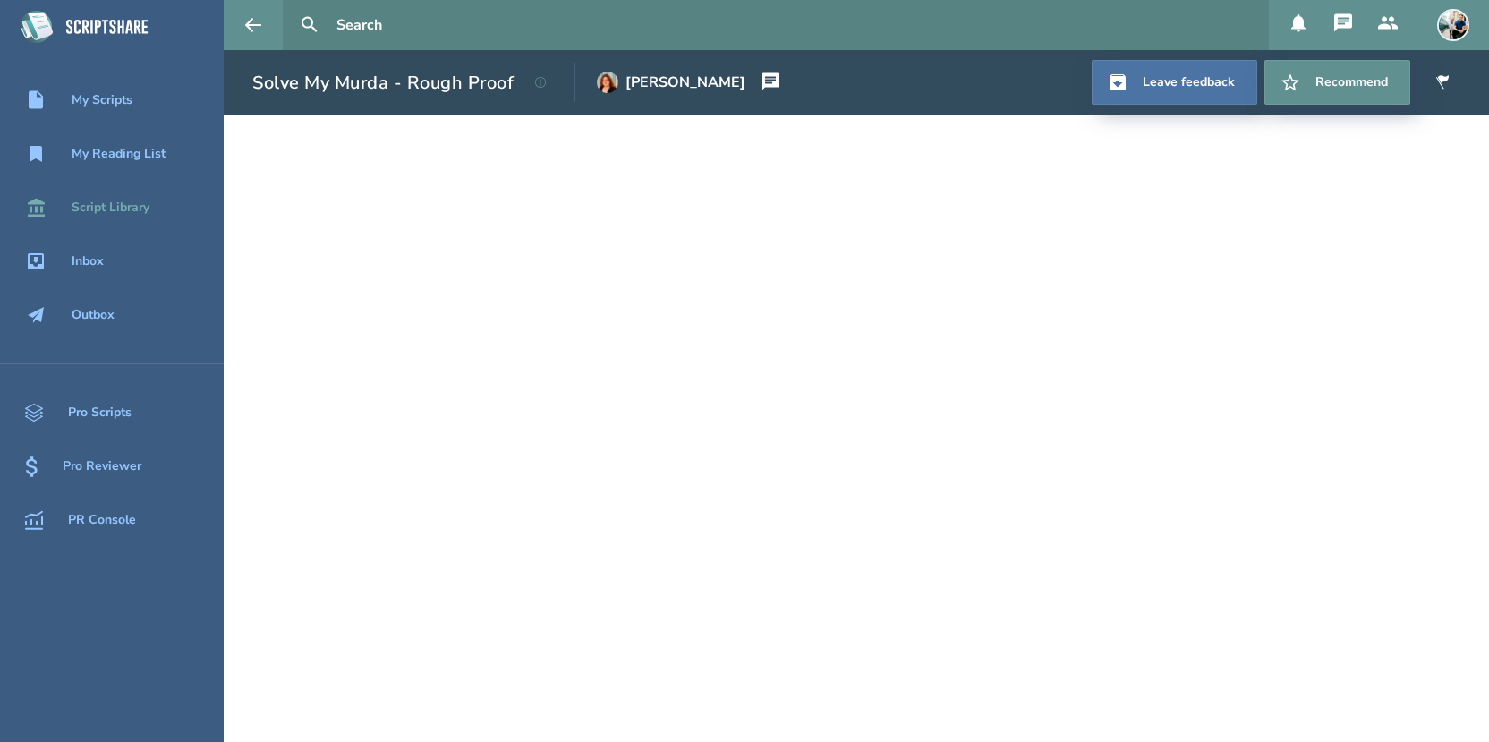
click at [115, 200] on div "Script Library" at bounding box center [111, 207] width 78 height 14
